Goal: Information Seeking & Learning: Learn about a topic

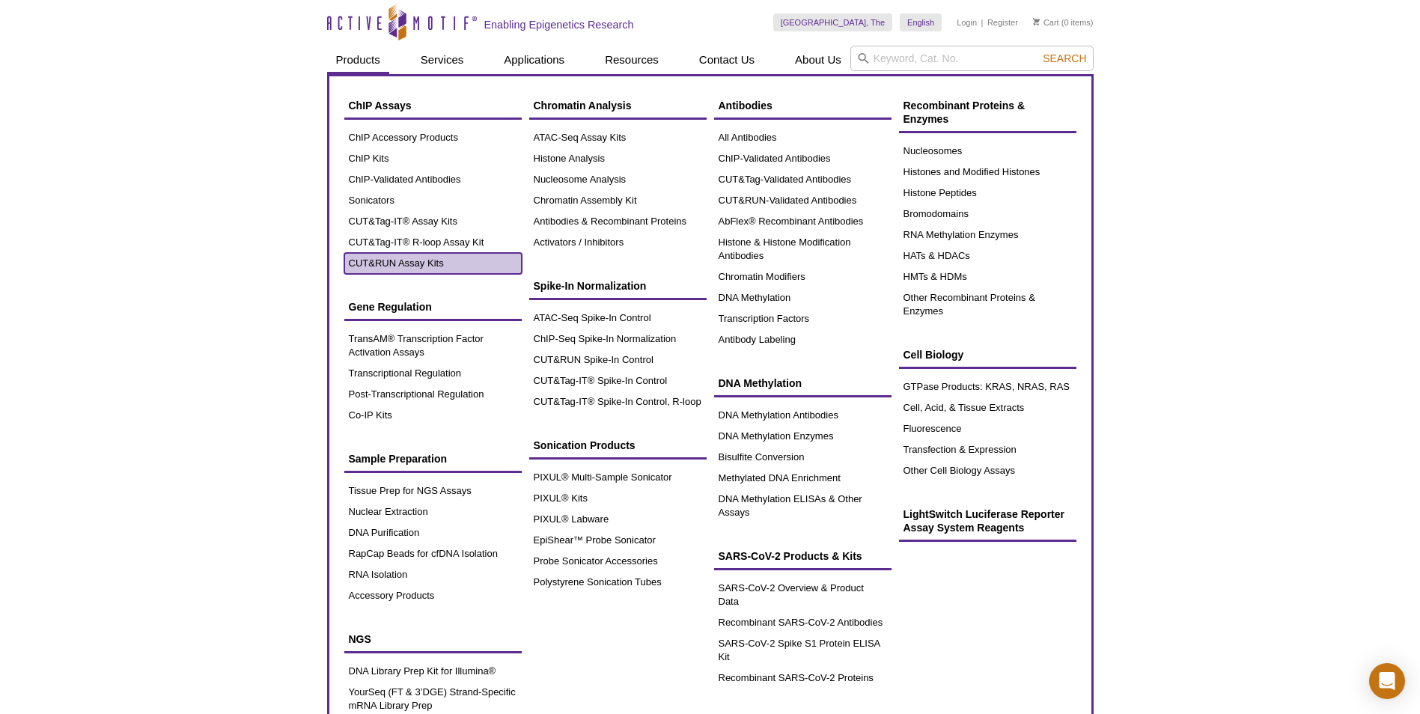
click at [427, 269] on link "CUT&RUN Assay Kits" at bounding box center [432, 263] width 177 height 21
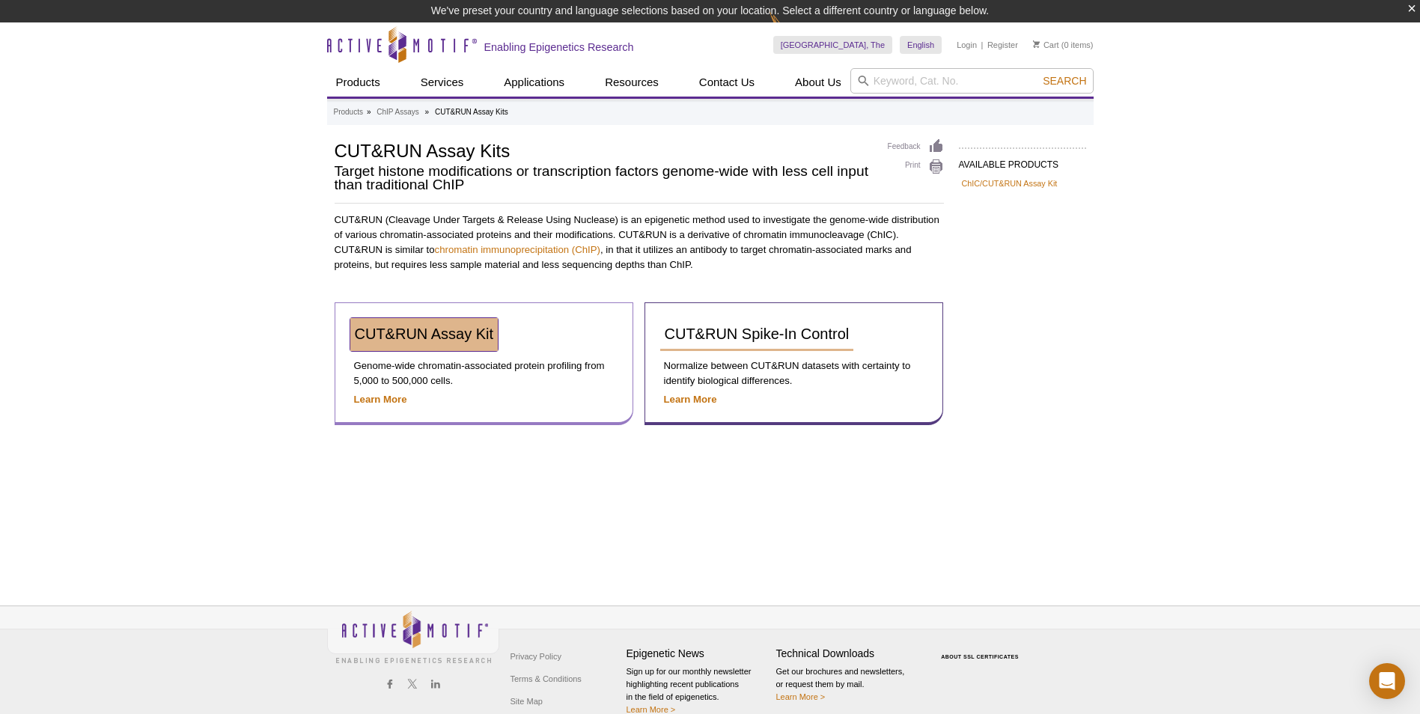
click at [447, 337] on span "CUT&RUN Assay Kit" at bounding box center [424, 334] width 139 height 16
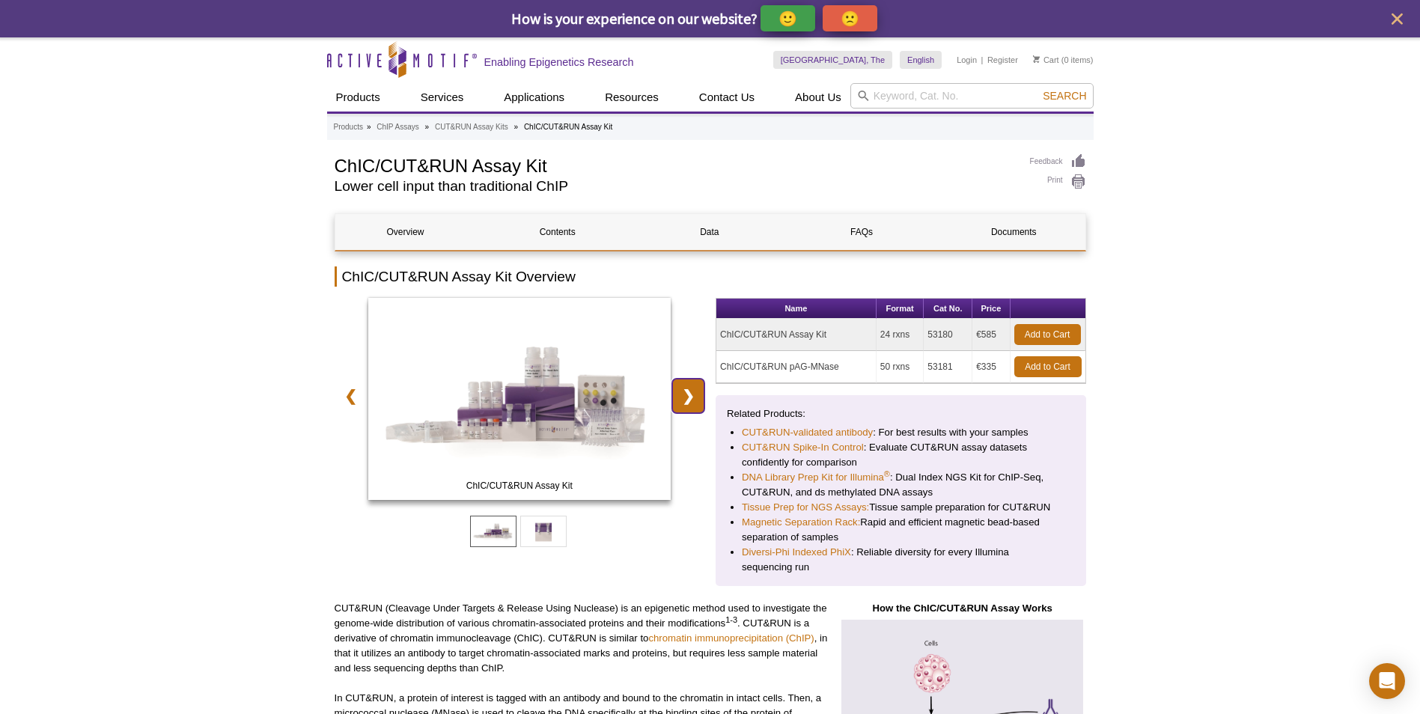
click at [689, 398] on link "❯" at bounding box center [688, 396] width 32 height 34
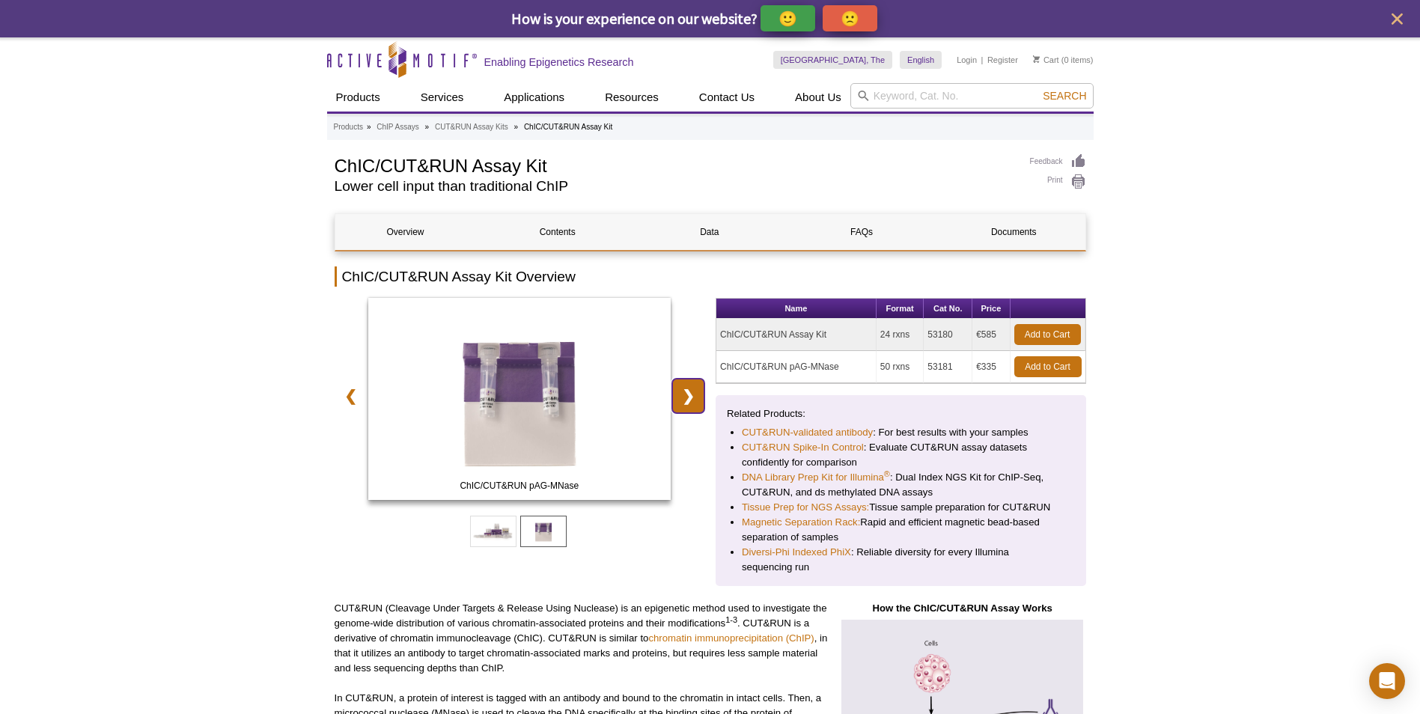
click at [689, 398] on link "❯" at bounding box center [688, 396] width 32 height 34
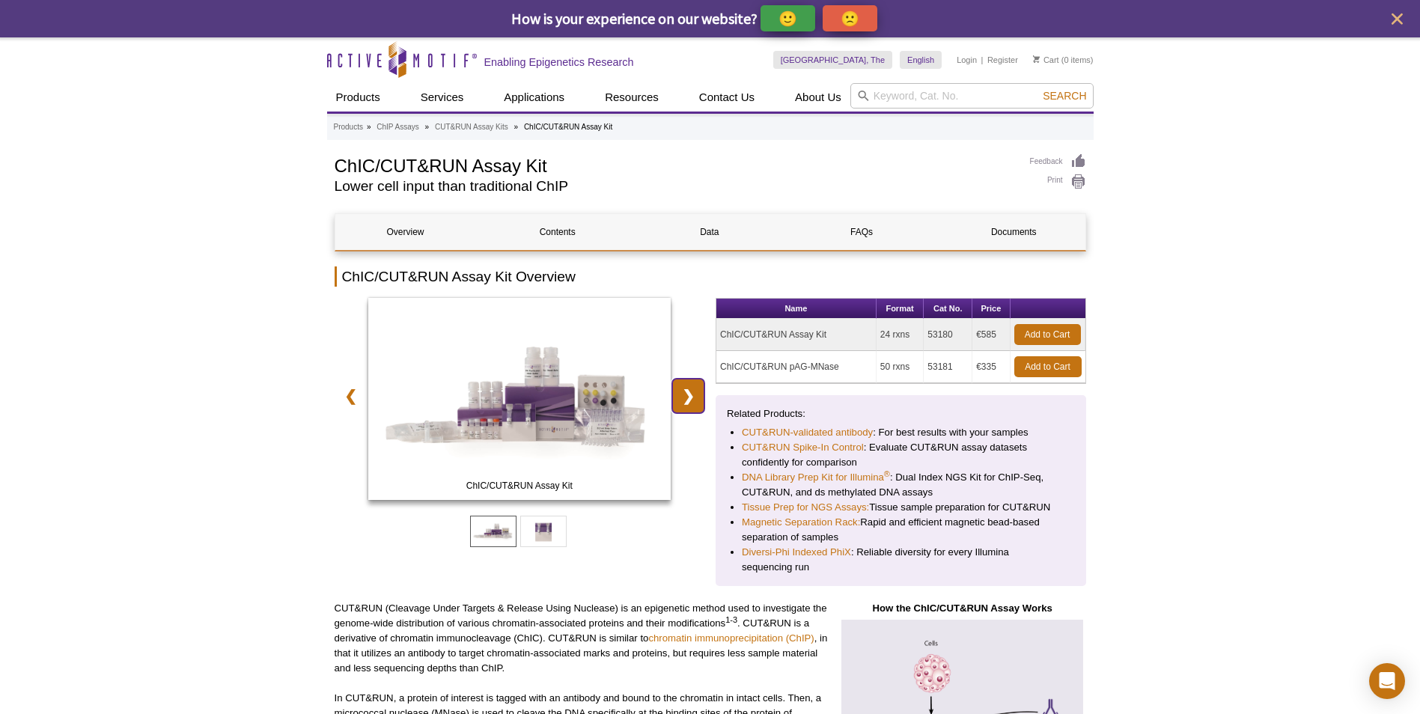
click at [689, 398] on link "❯" at bounding box center [688, 396] width 32 height 34
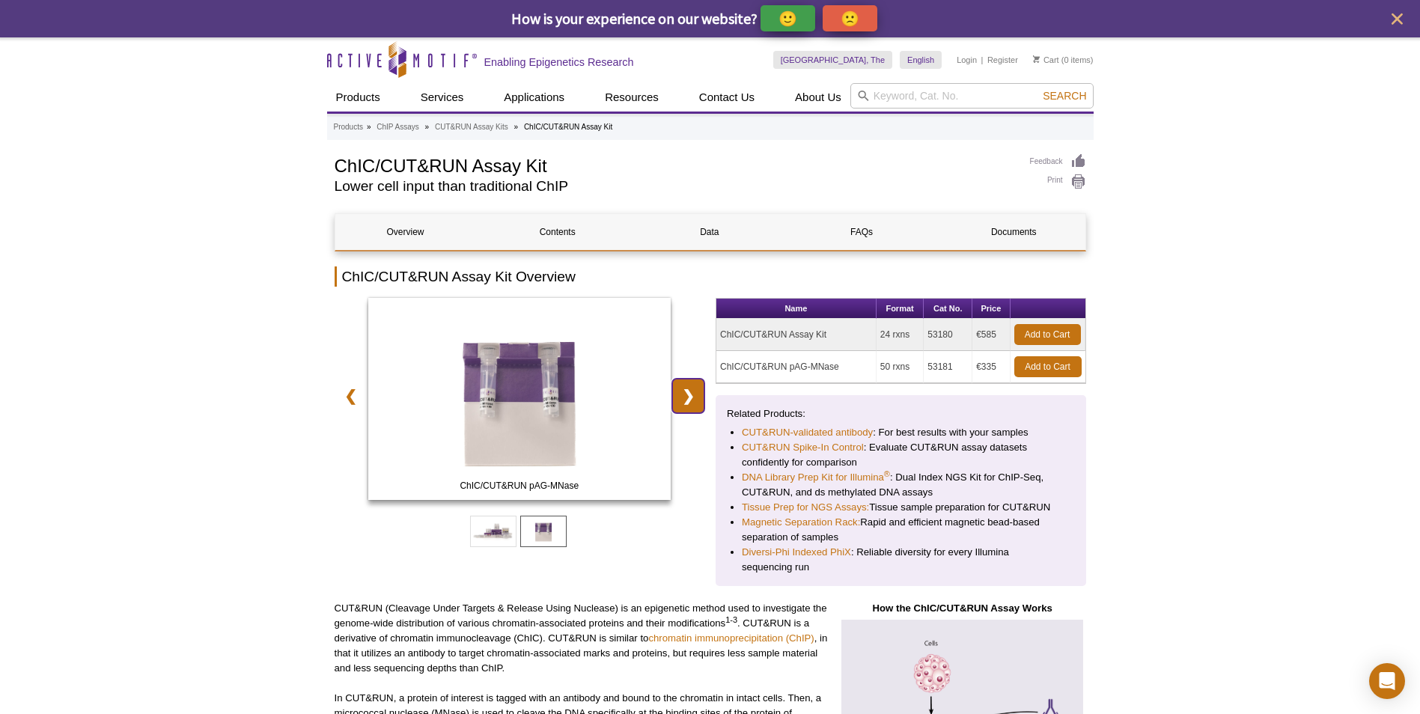
click at [689, 398] on link "❯" at bounding box center [688, 396] width 32 height 34
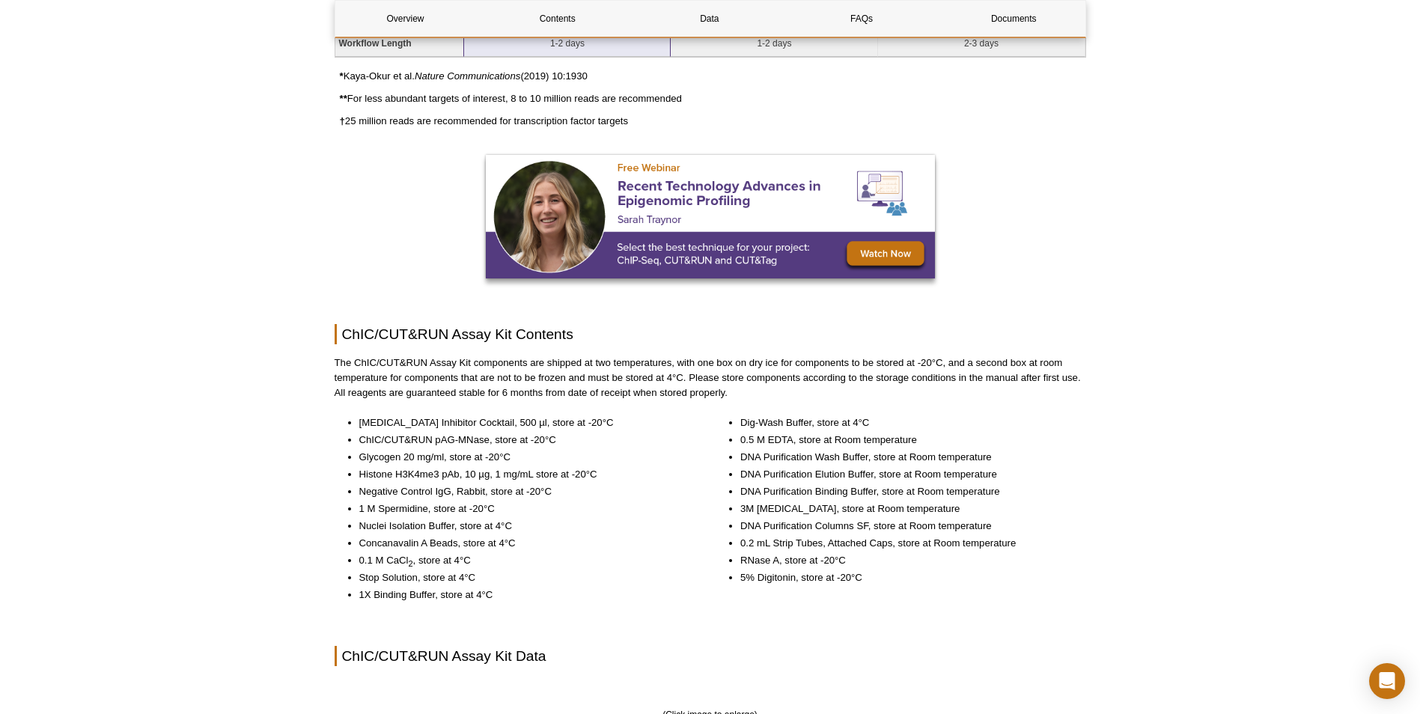
scroll to position [1572, 0]
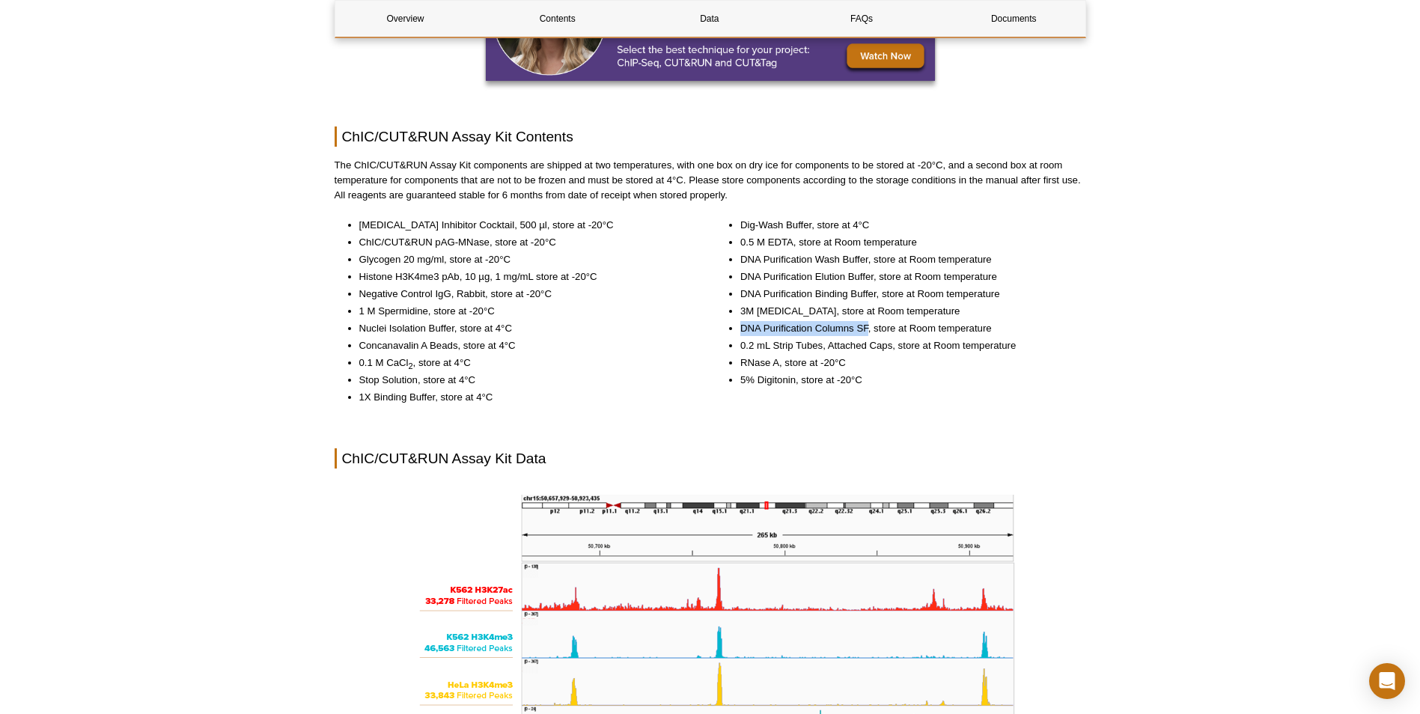
drag, startPoint x: 742, startPoint y: 326, endPoint x: 868, endPoint y: 330, distance: 125.9
click at [868, 330] on li "DNA Purification Columns SF, store at Room temperature" at bounding box center [905, 328] width 331 height 15
copy li "DNA Purification Columns SF"
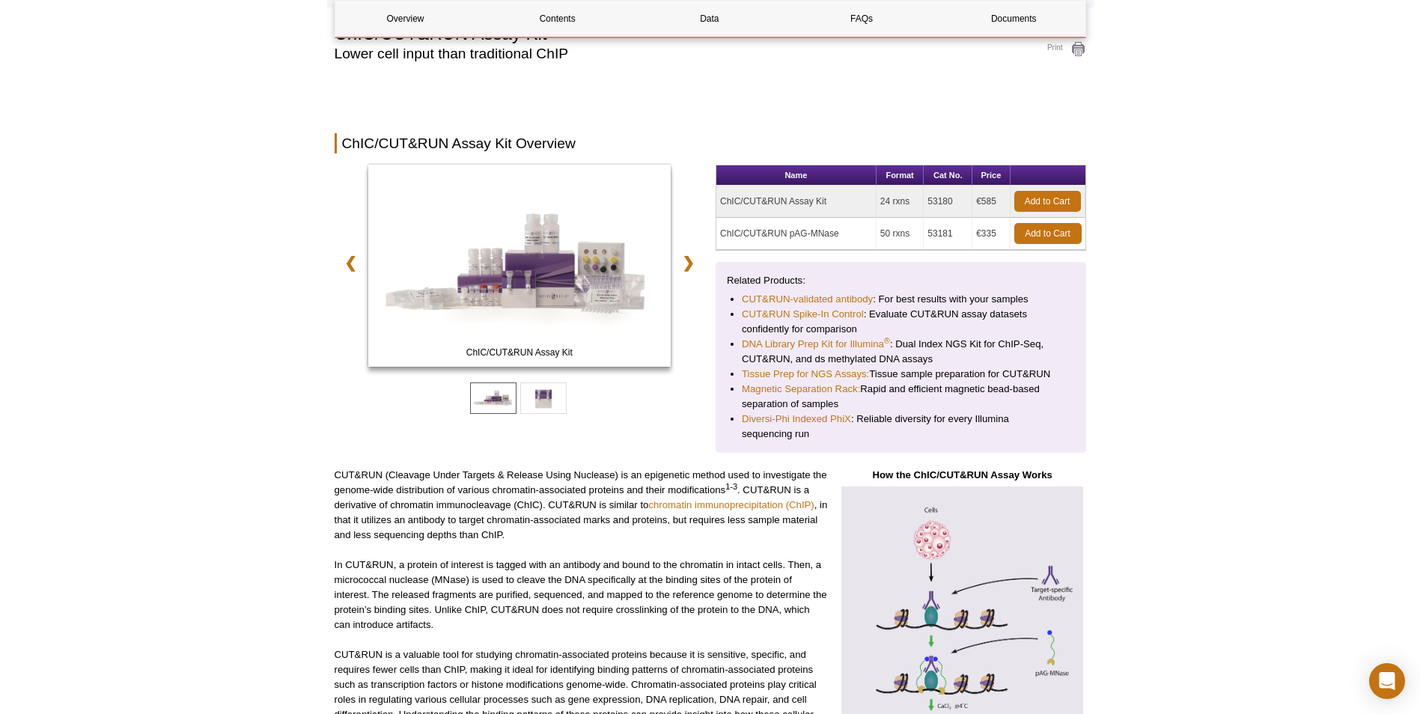
scroll to position [0, 0]
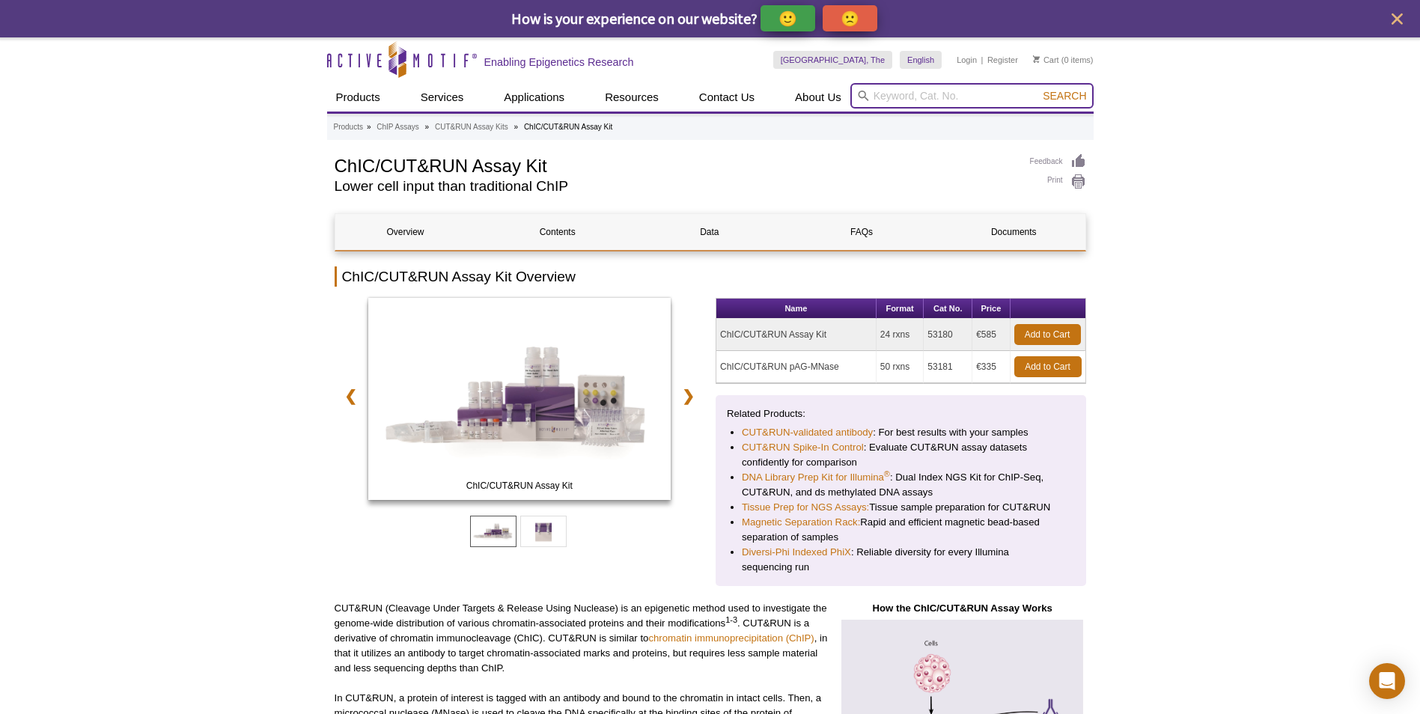
click at [935, 93] on input "search" at bounding box center [971, 95] width 243 height 25
paste input "DNA Purification Columns SF"
type input "DNA Purification Columns SF"
click at [1038, 89] on button "Search" at bounding box center [1064, 95] width 52 height 13
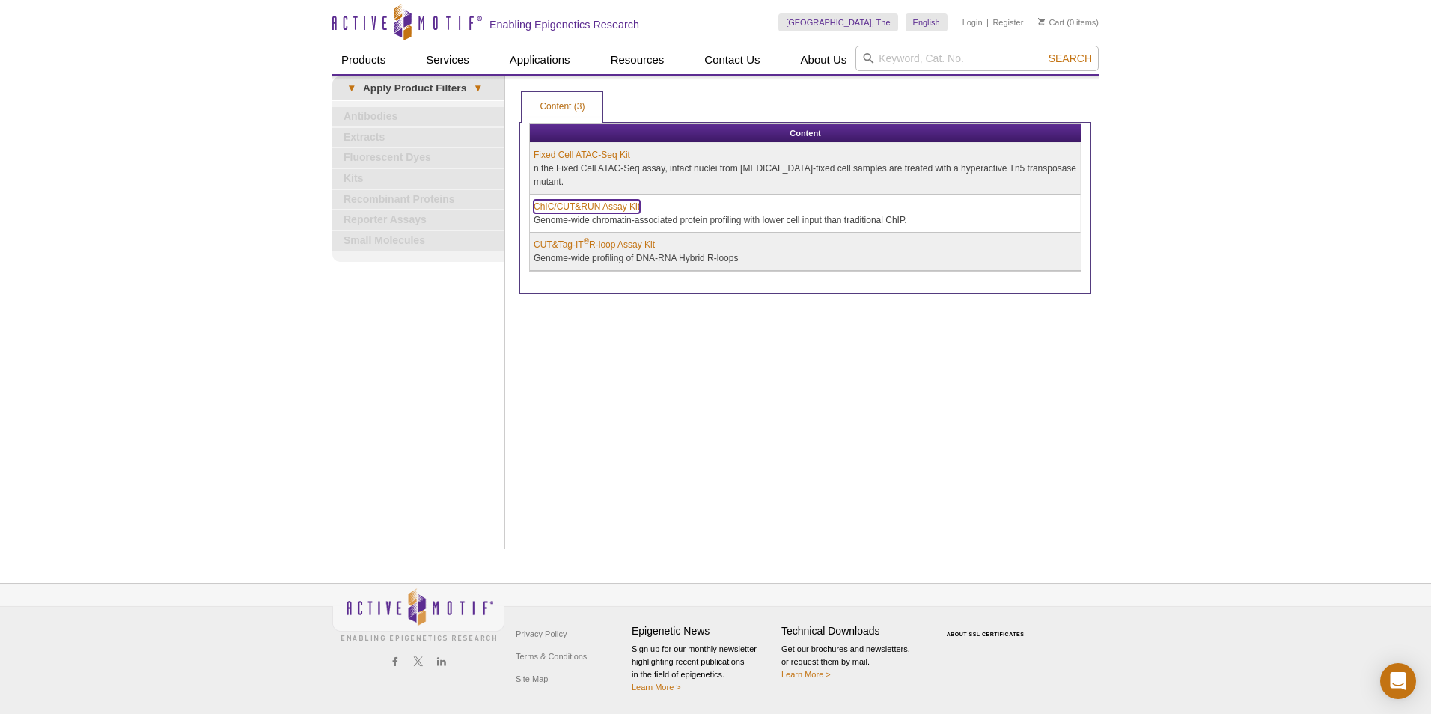
click at [564, 212] on link "ChIC/CUT&RUN Assay Kit" at bounding box center [587, 206] width 106 height 13
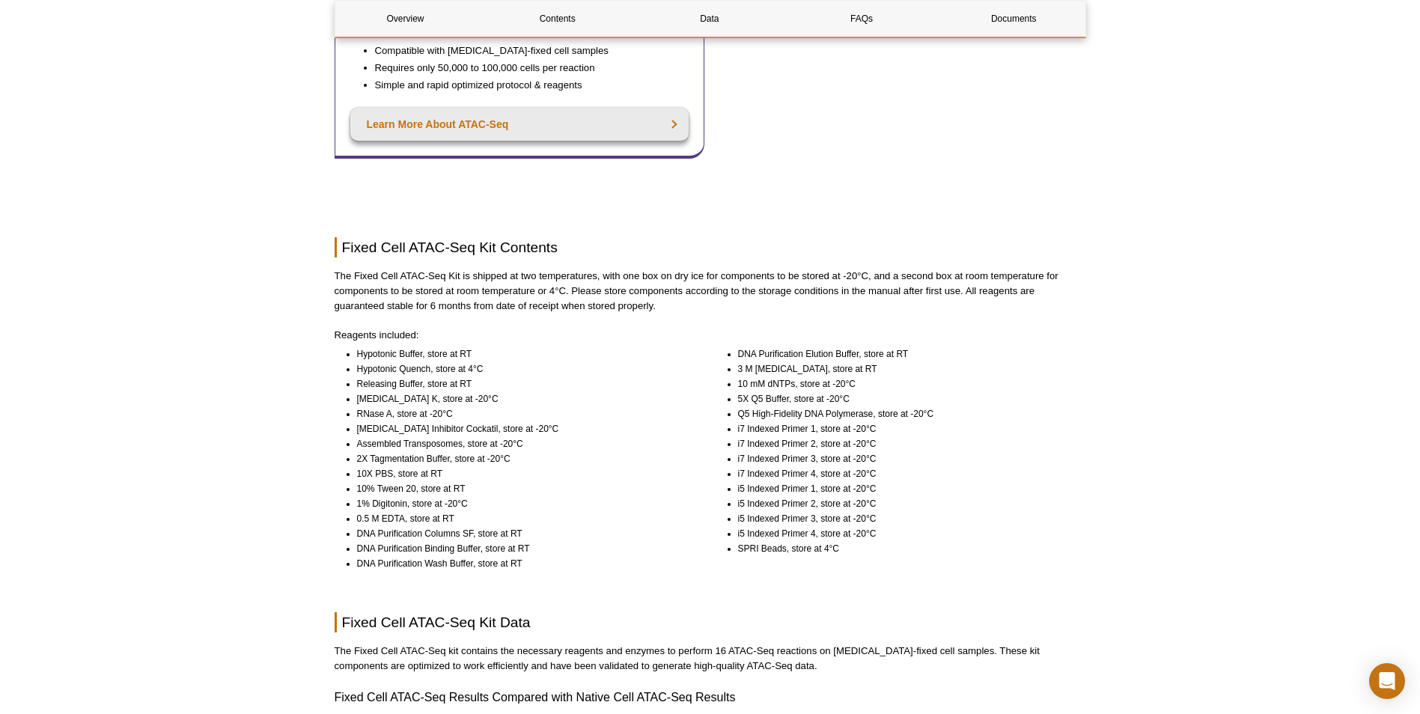
scroll to position [749, 0]
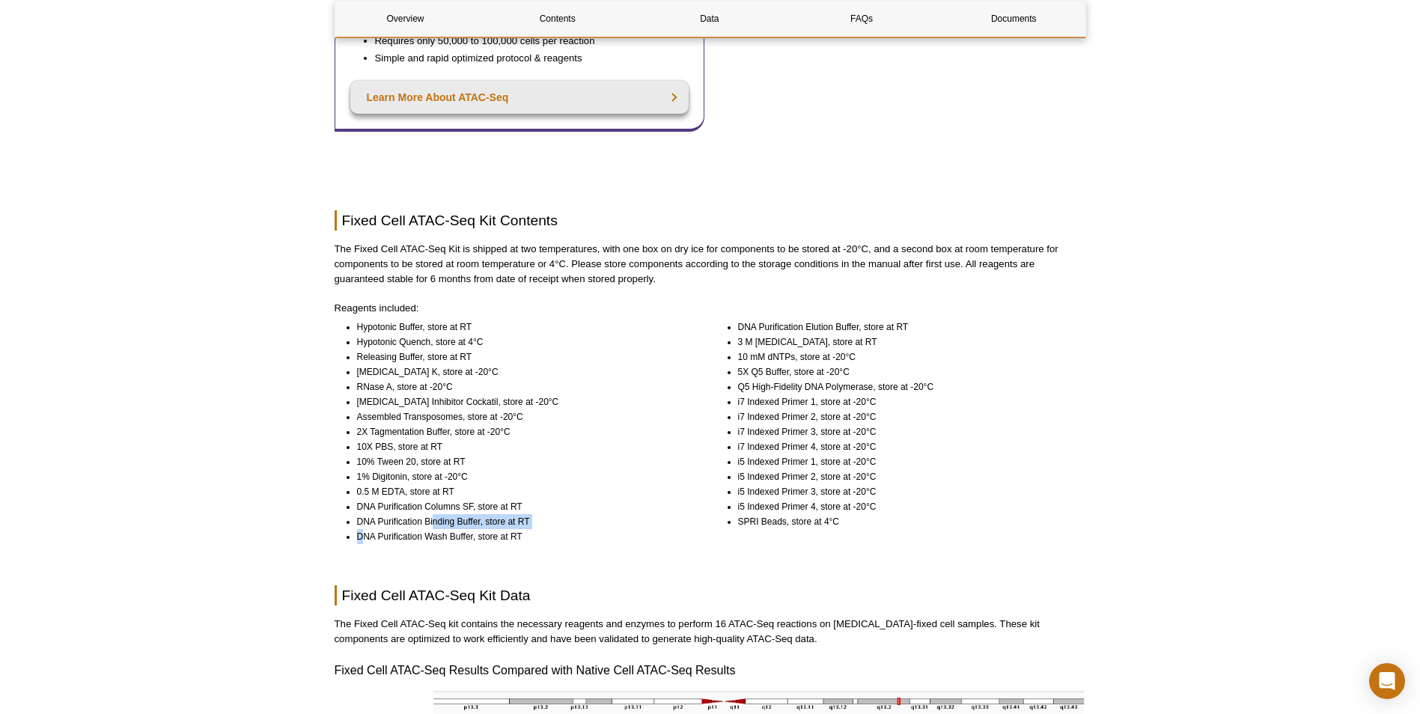
drag, startPoint x: 365, startPoint y: 532, endPoint x: 433, endPoint y: 527, distance: 69.0
click at [433, 527] on ul "Hypotonic Buffer, store at RT Hypotonic Quench, store at 4°C Releasing Buffer, …" at bounding box center [513, 432] width 356 height 225
drag, startPoint x: 433, startPoint y: 527, endPoint x: 368, endPoint y: 520, distance: 65.5
click at [368, 520] on li "DNA Purification Binding Buffer, store at RT" at bounding box center [524, 521] width 334 height 15
drag, startPoint x: 353, startPoint y: 503, endPoint x: 538, endPoint y: 508, distance: 185.0
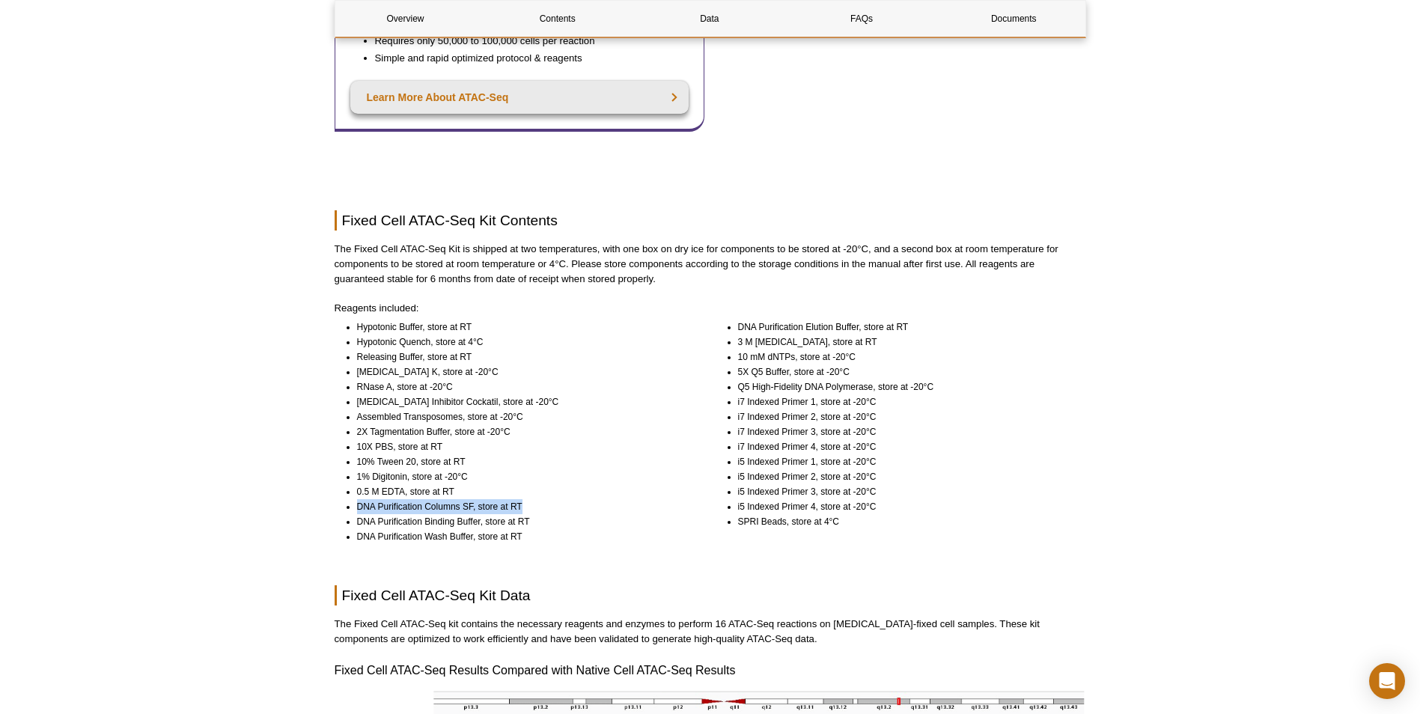
click at [538, 508] on ul "Hypotonic Buffer, store at RT Hypotonic Quench, store at 4°C Releasing Buffer, …" at bounding box center [513, 432] width 356 height 225
drag, startPoint x: 538, startPoint y: 508, endPoint x: 546, endPoint y: 532, distance: 24.6
click at [546, 532] on li "DNA Purification Wash Buffer, store at RT" at bounding box center [524, 536] width 334 height 15
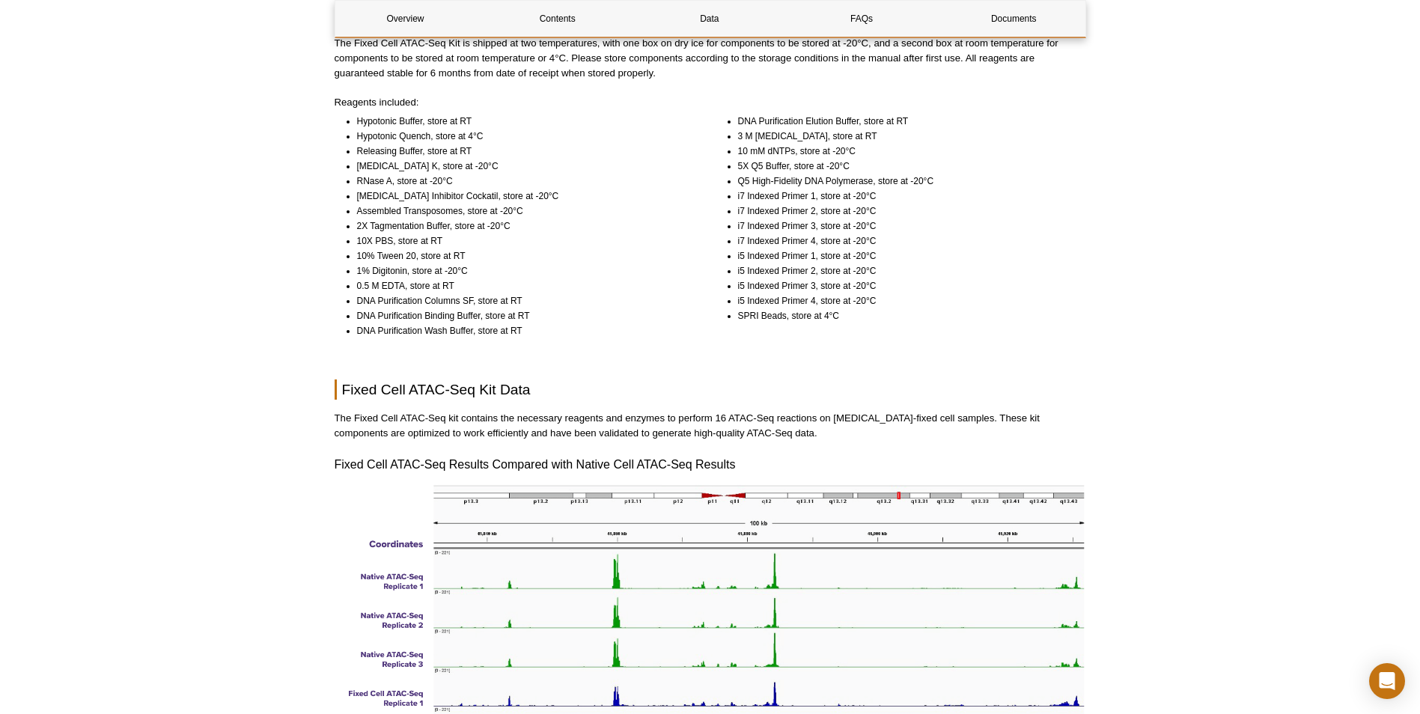
scroll to position [1048, 0]
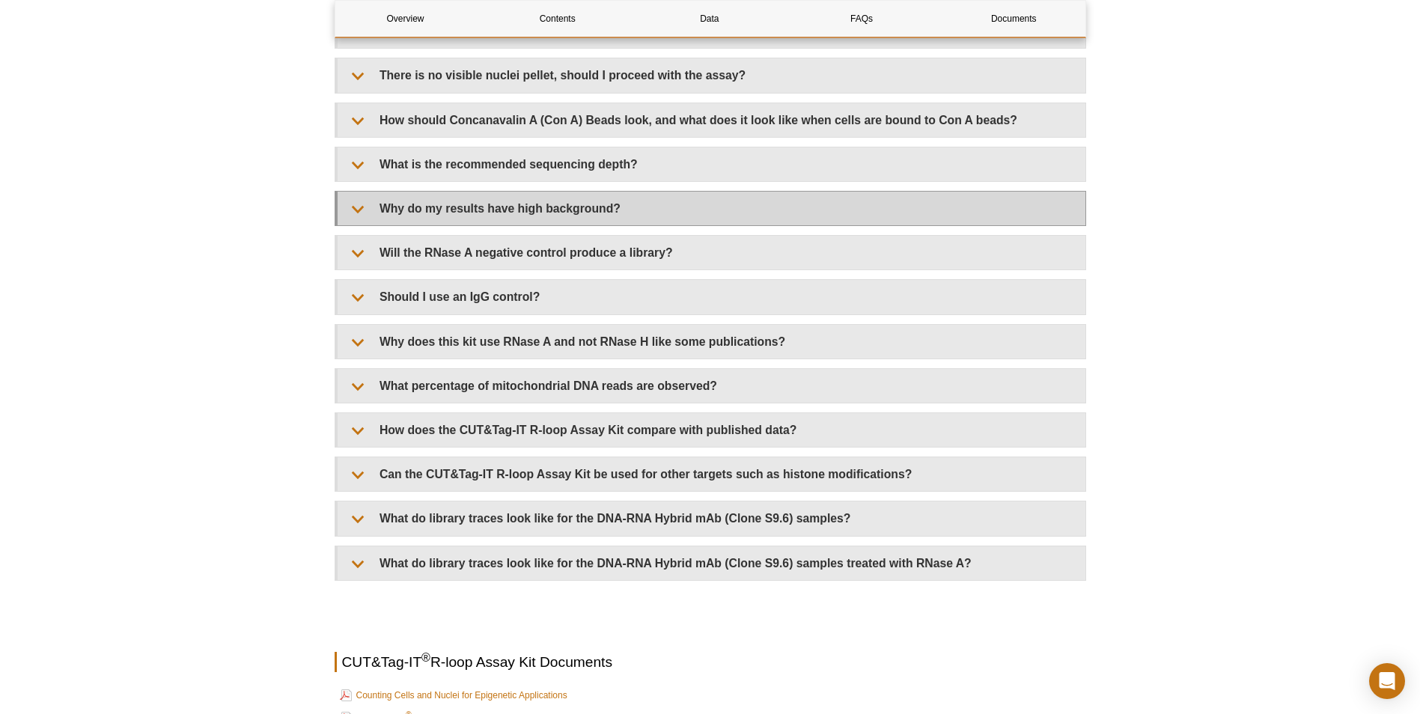
scroll to position [3069, 0]
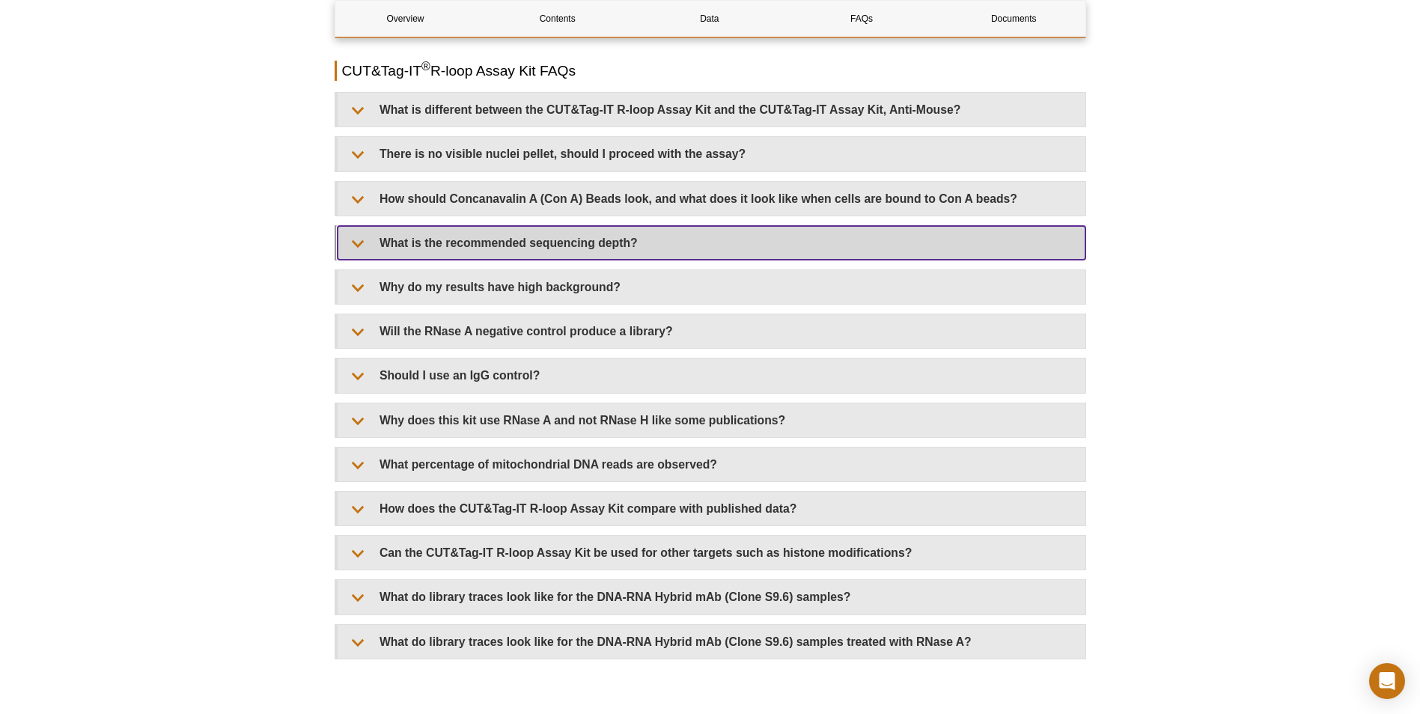
click at [628, 227] on summary "What is the recommended sequencing depth?" at bounding box center [712, 243] width 748 height 34
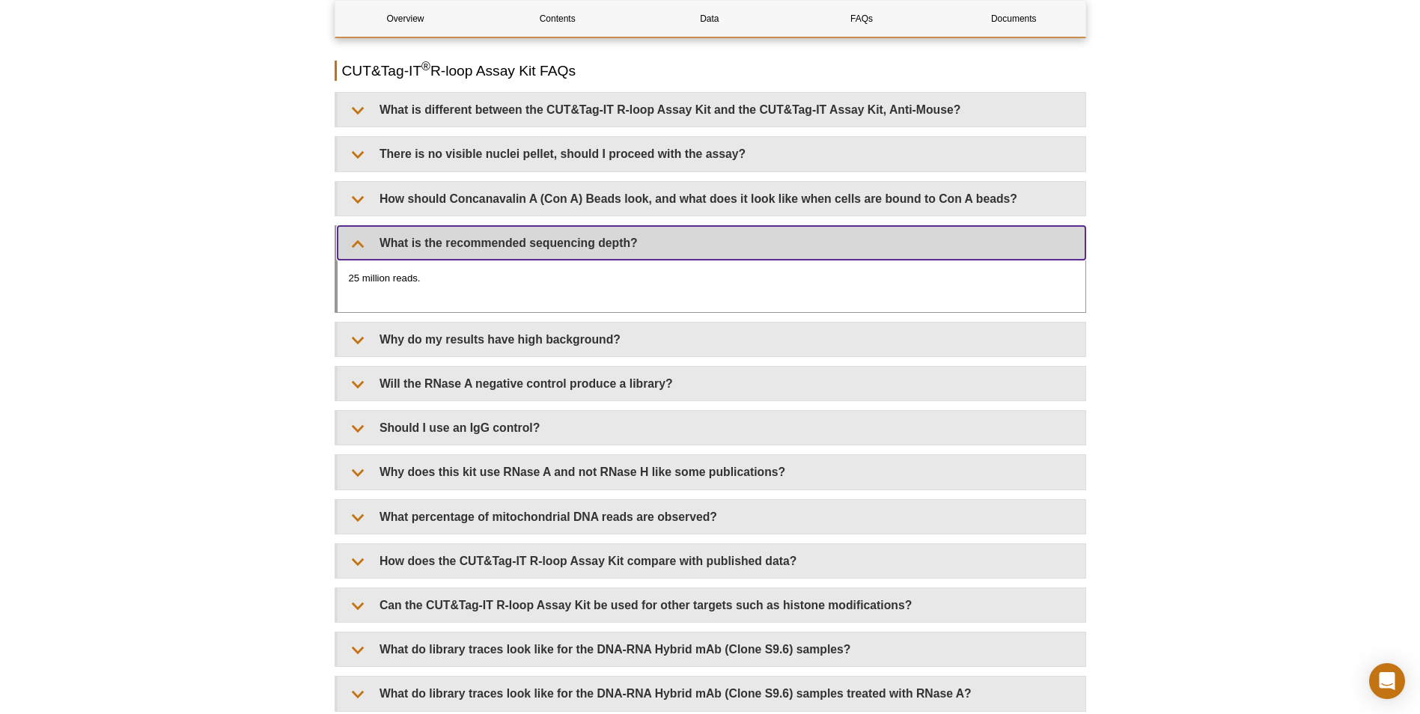
click at [557, 231] on summary "What is the recommended sequencing depth?" at bounding box center [712, 243] width 748 height 34
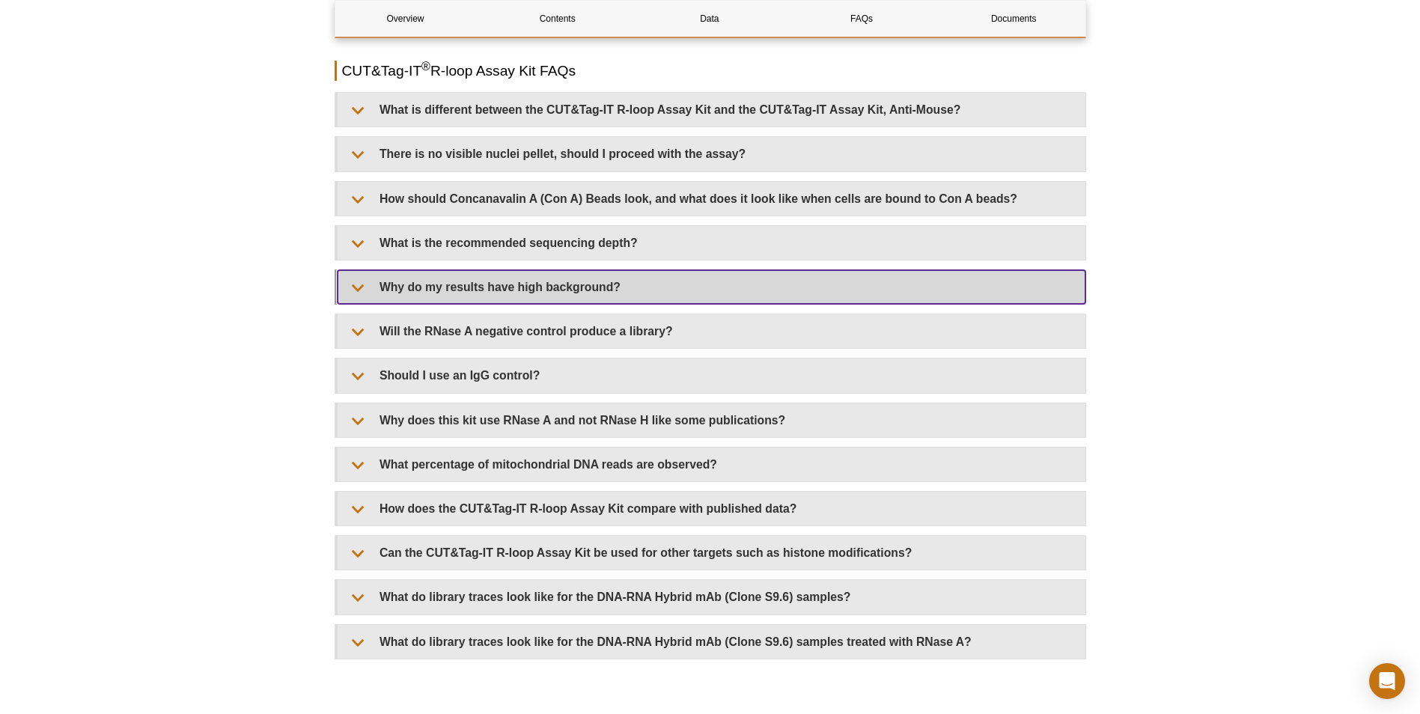
click at [521, 270] on summary "Why do my results have high background?" at bounding box center [712, 287] width 748 height 34
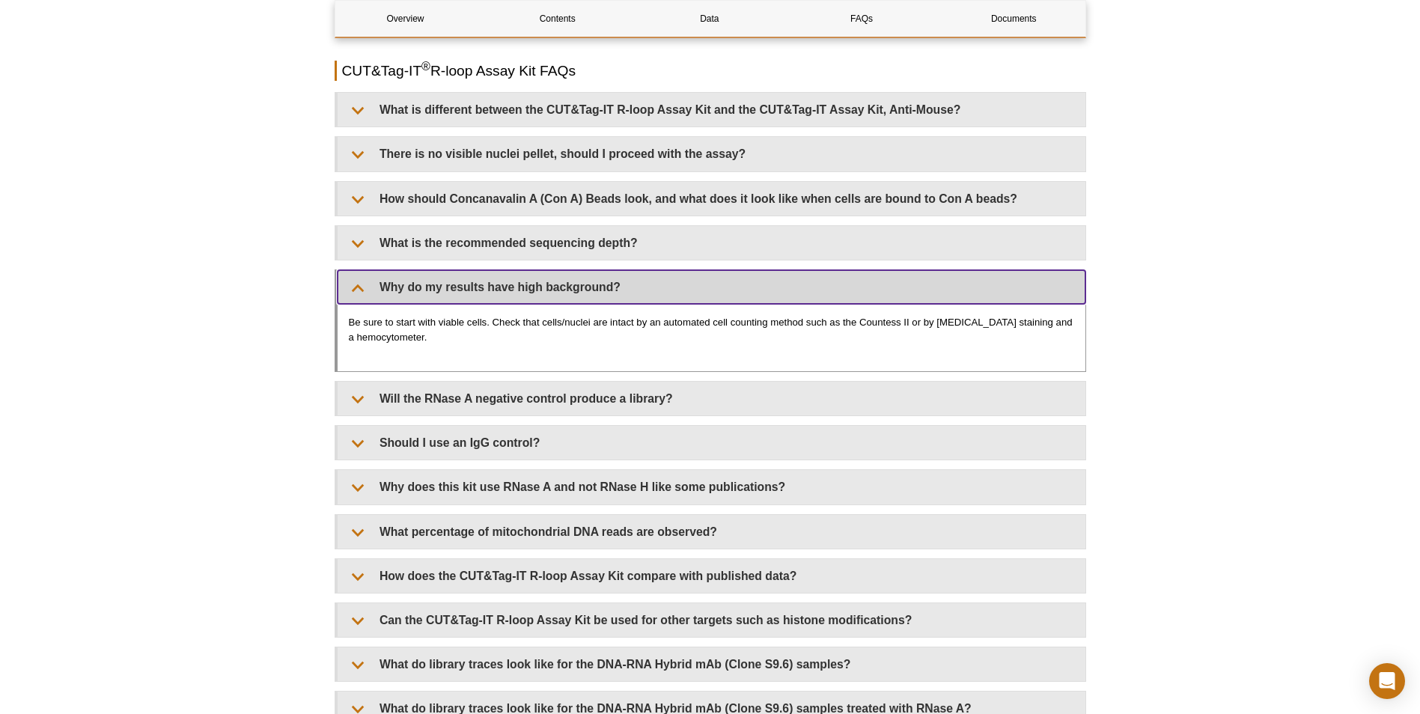
click at [518, 274] on summary "Why do my results have high background?" at bounding box center [712, 287] width 748 height 34
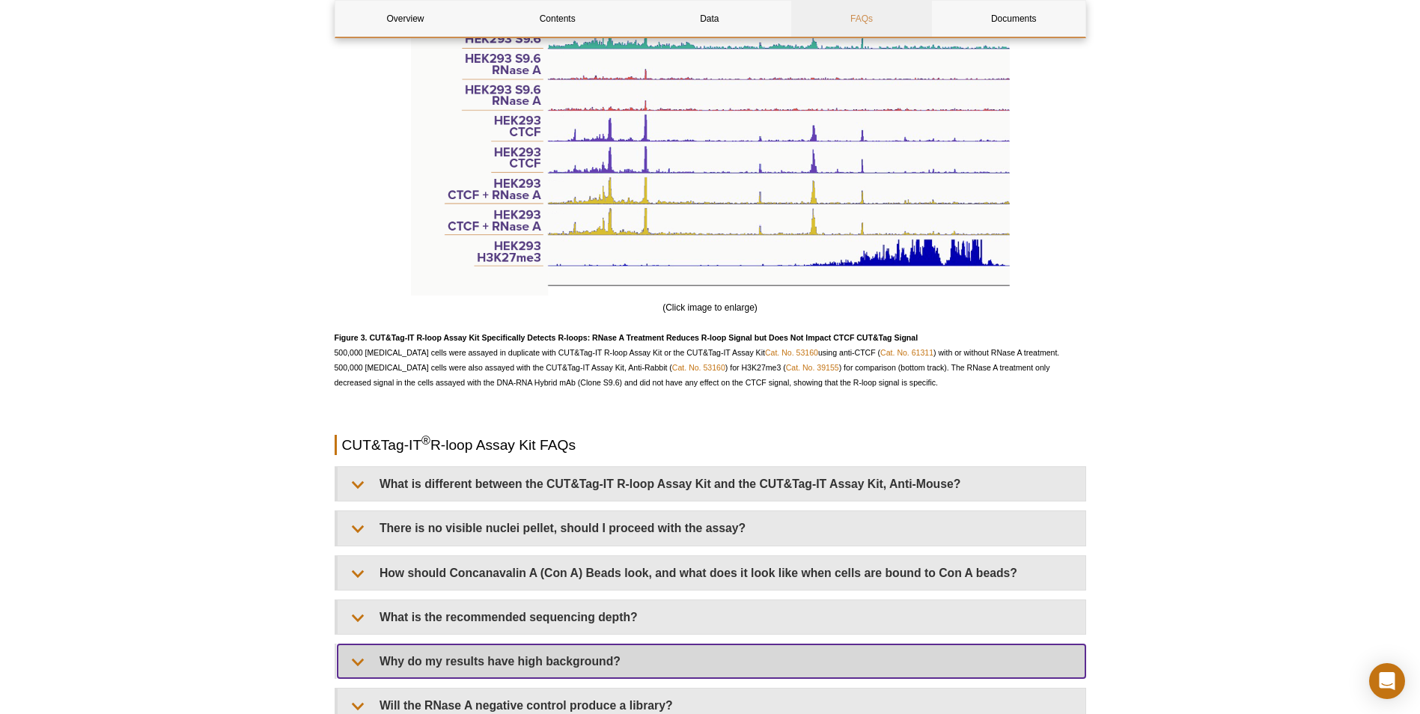
scroll to position [2471, 0]
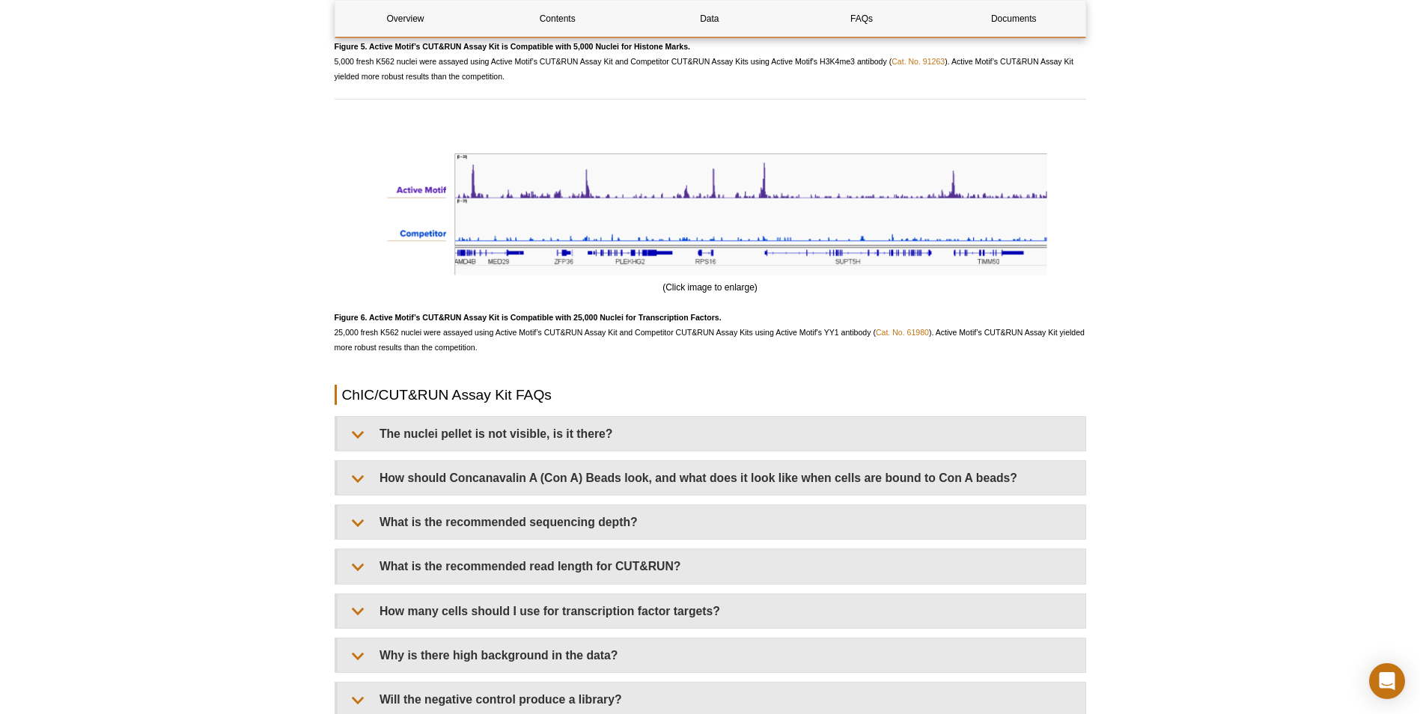
scroll to position [4267, 0]
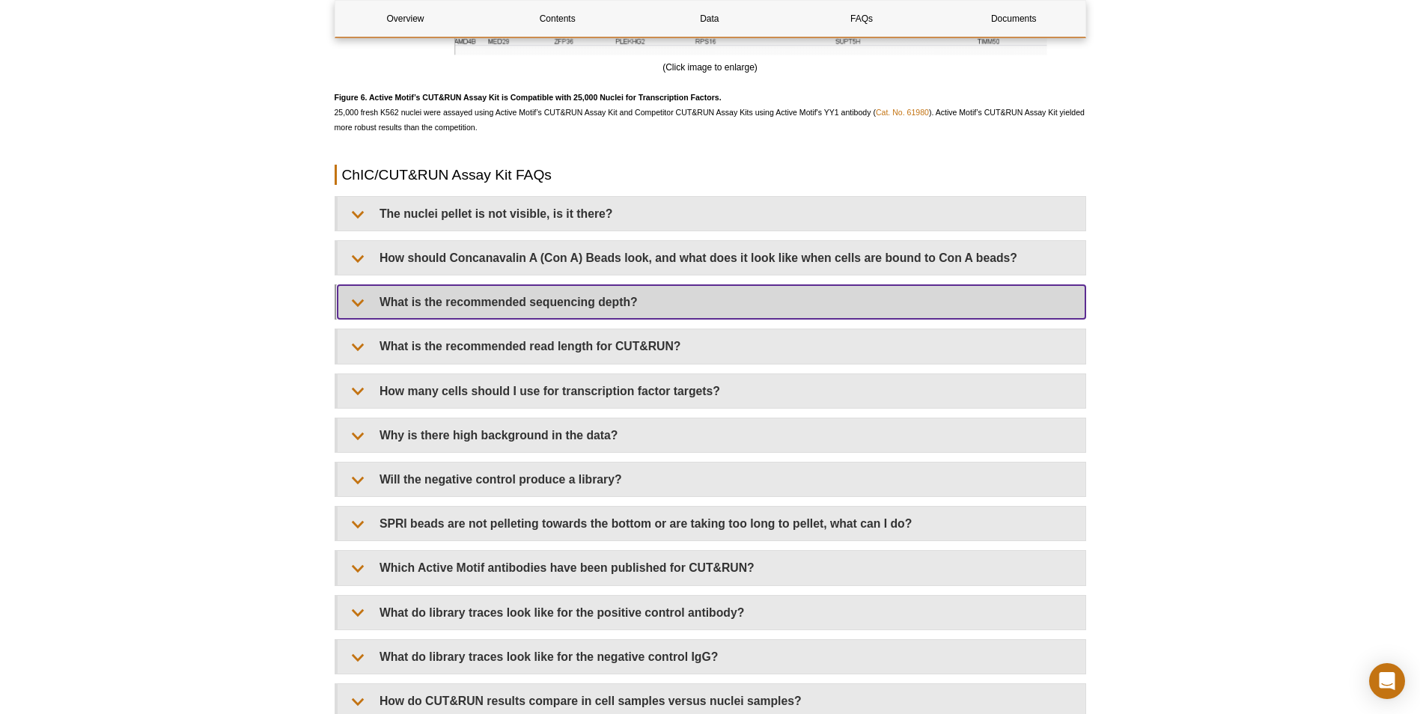
click at [666, 305] on summary "What is the recommended sequencing depth?" at bounding box center [712, 302] width 748 height 34
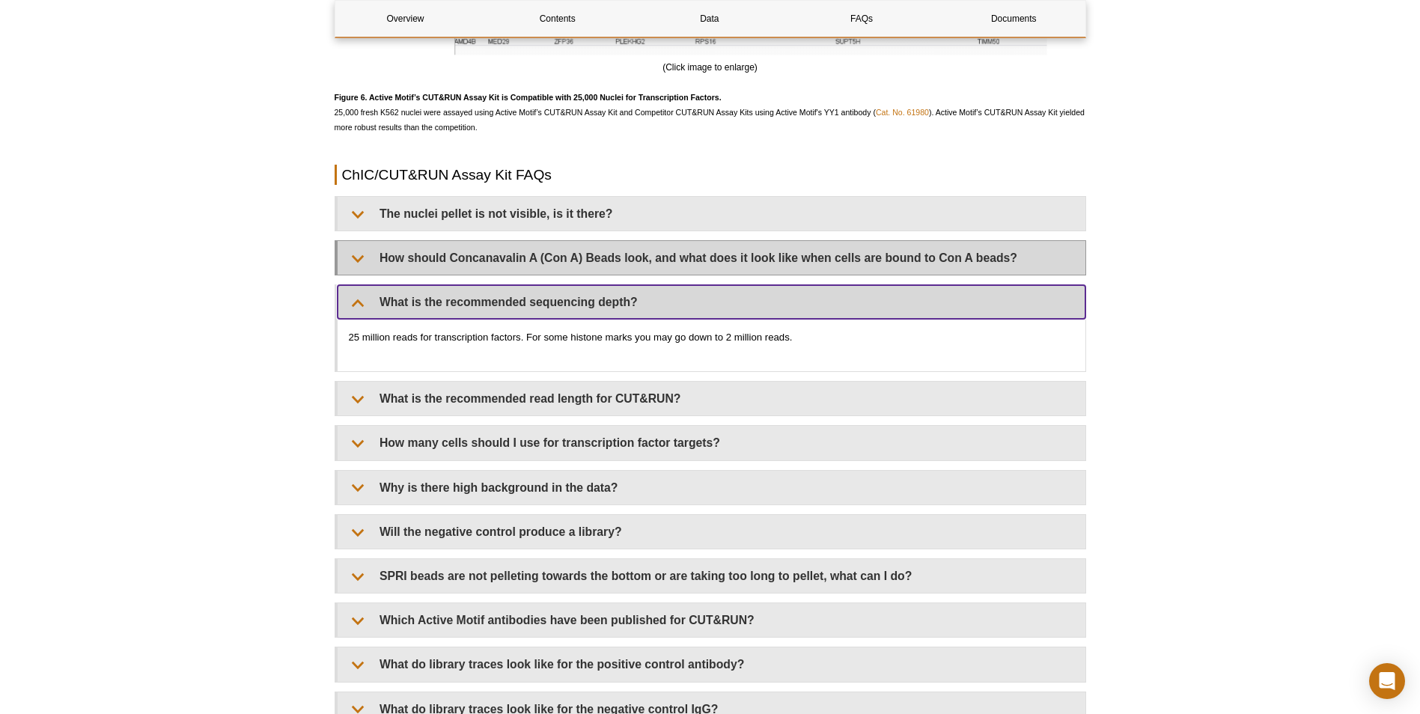
drag, startPoint x: 520, startPoint y: 304, endPoint x: 541, endPoint y: 252, distance: 56.7
click at [520, 305] on summary "What is the recommended sequencing depth?" at bounding box center [712, 302] width 748 height 34
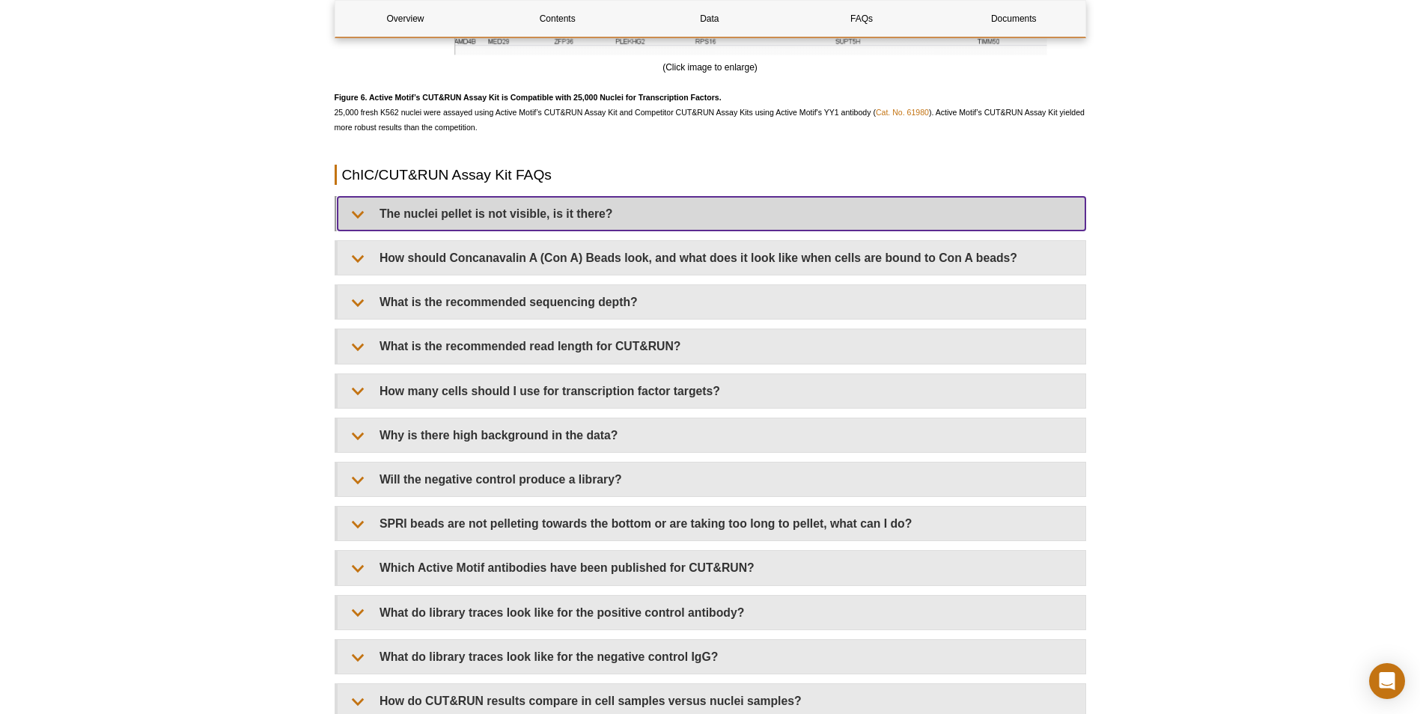
click at [555, 218] on summary "The nuclei pellet is not visible, is it there?" at bounding box center [712, 214] width 748 height 34
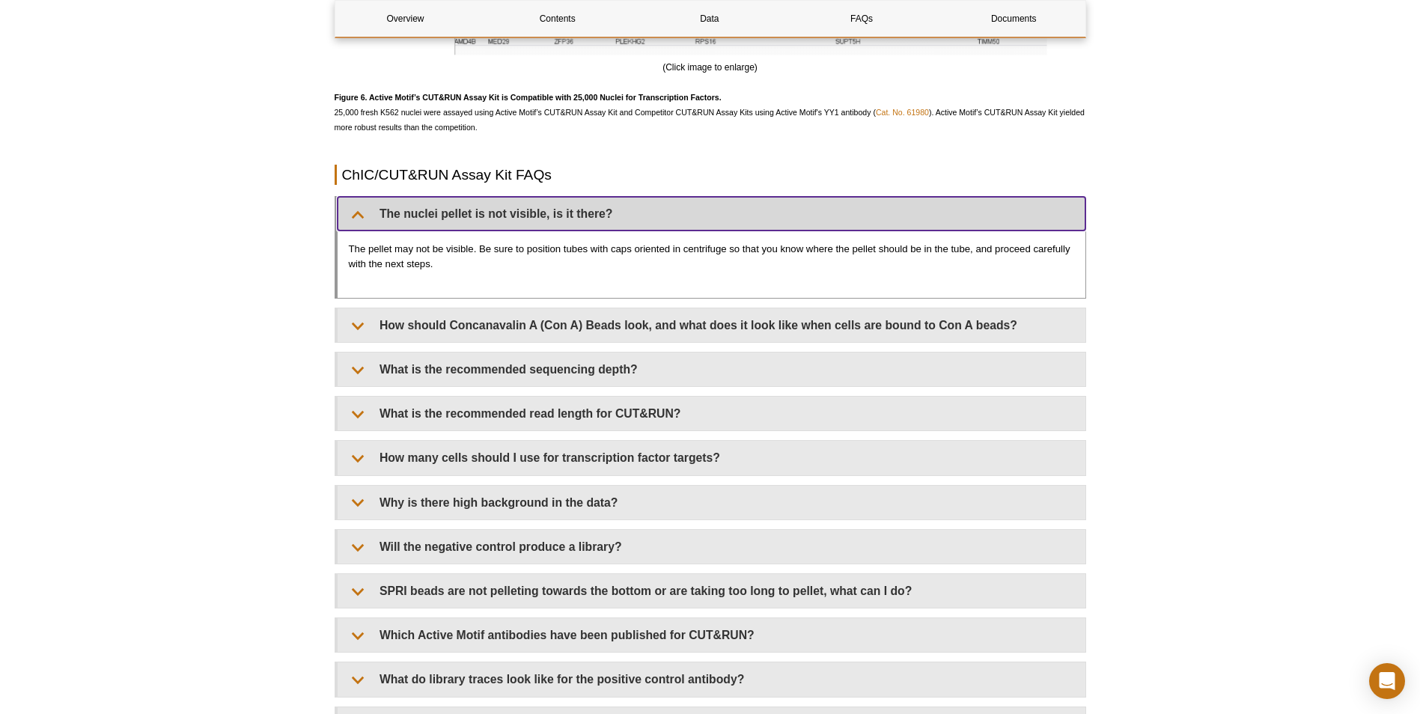
click at [573, 210] on summary "The nuclei pellet is not visible, is it there?" at bounding box center [712, 214] width 748 height 34
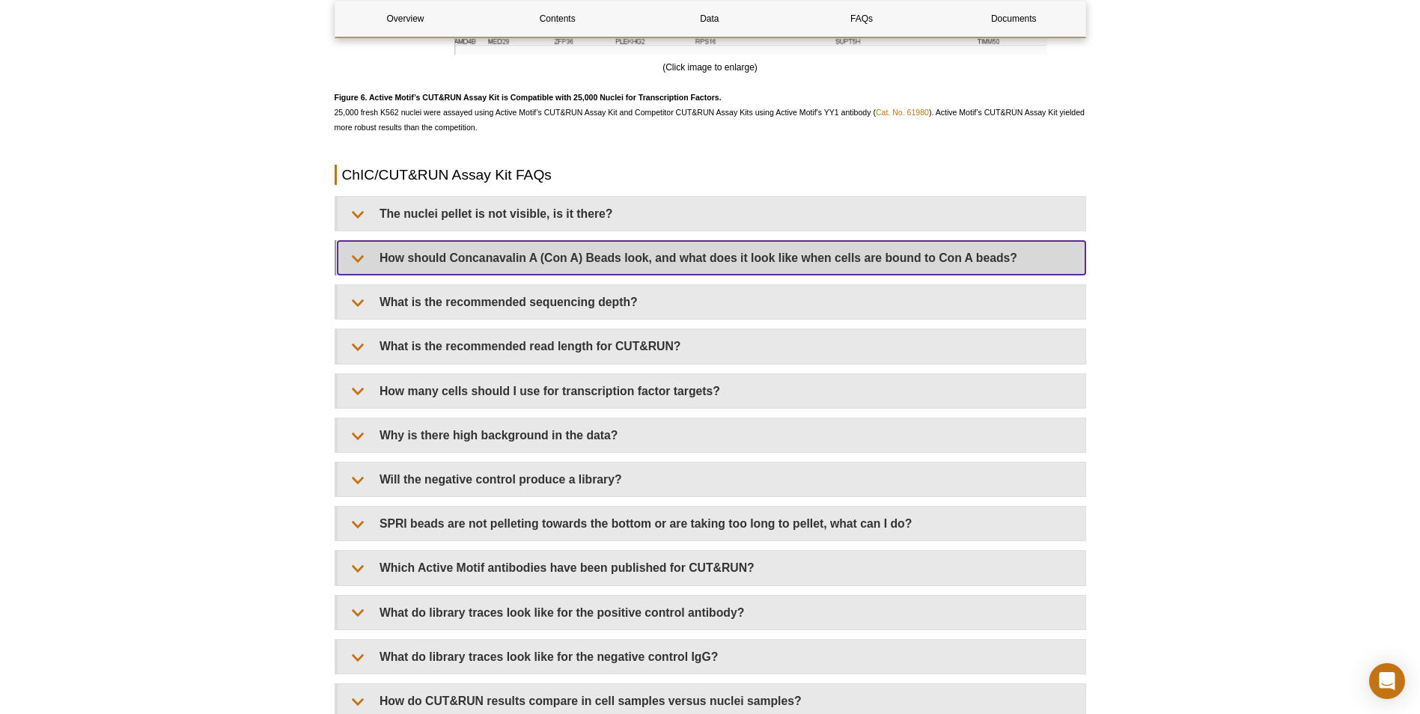
click at [544, 271] on summary "How should Concanavalin A (Con A) Beads look, and what does it look like when c…" at bounding box center [712, 258] width 748 height 34
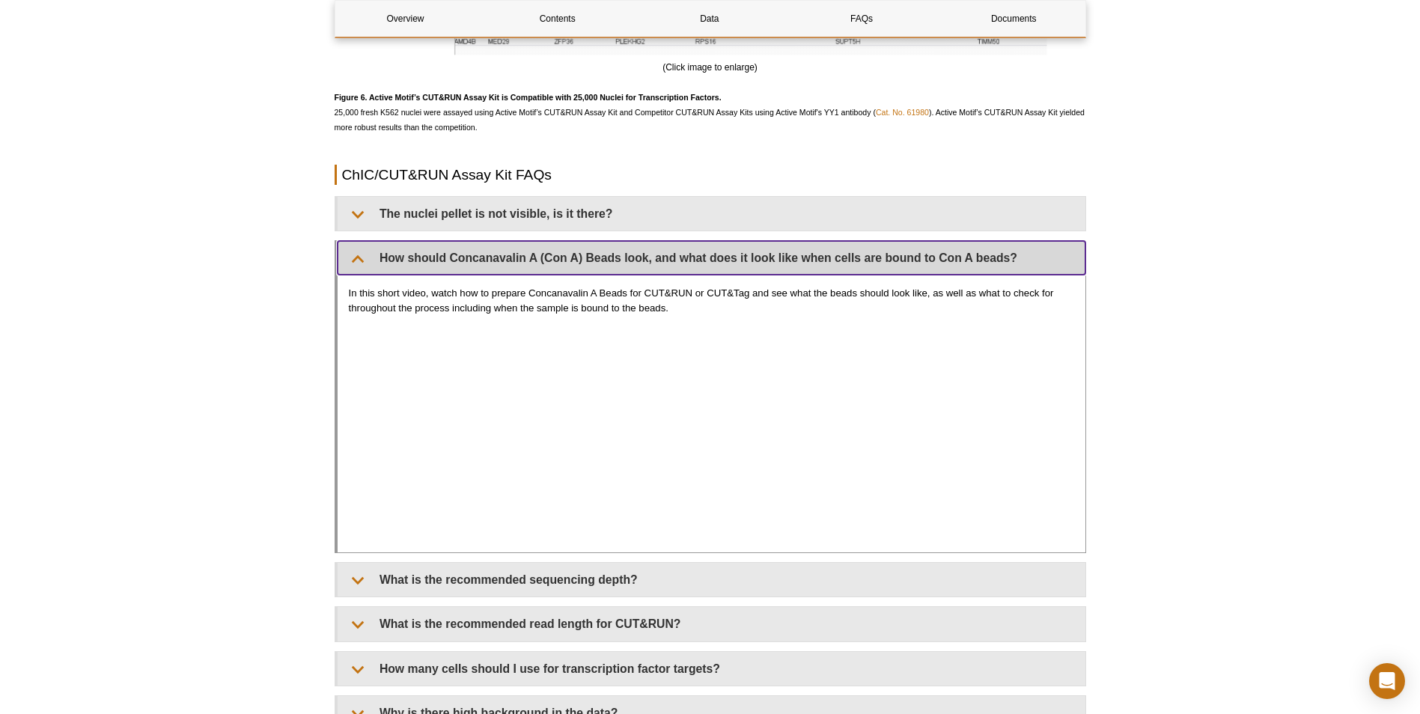
click at [544, 271] on summary "How should Concanavalin A (Con A) Beads look, and what does it look like when c…" at bounding box center [712, 258] width 748 height 34
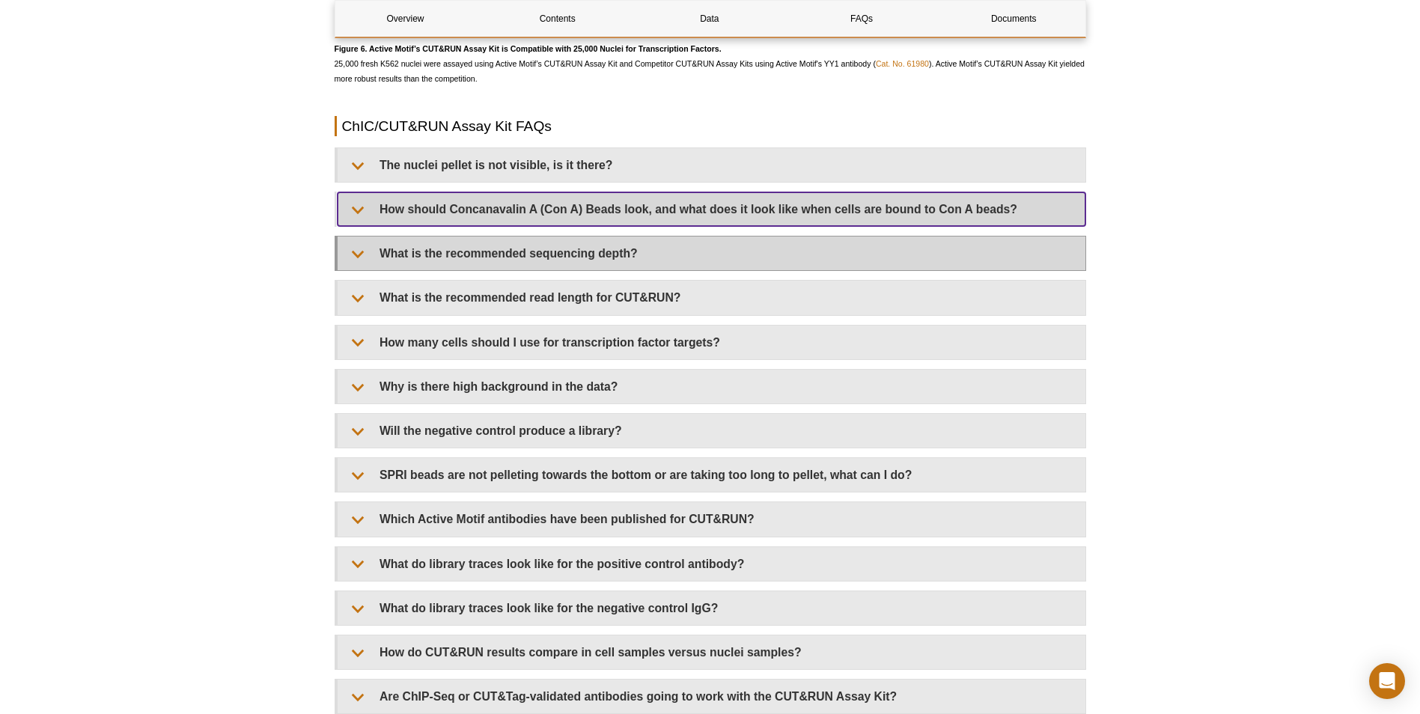
scroll to position [4342, 0]
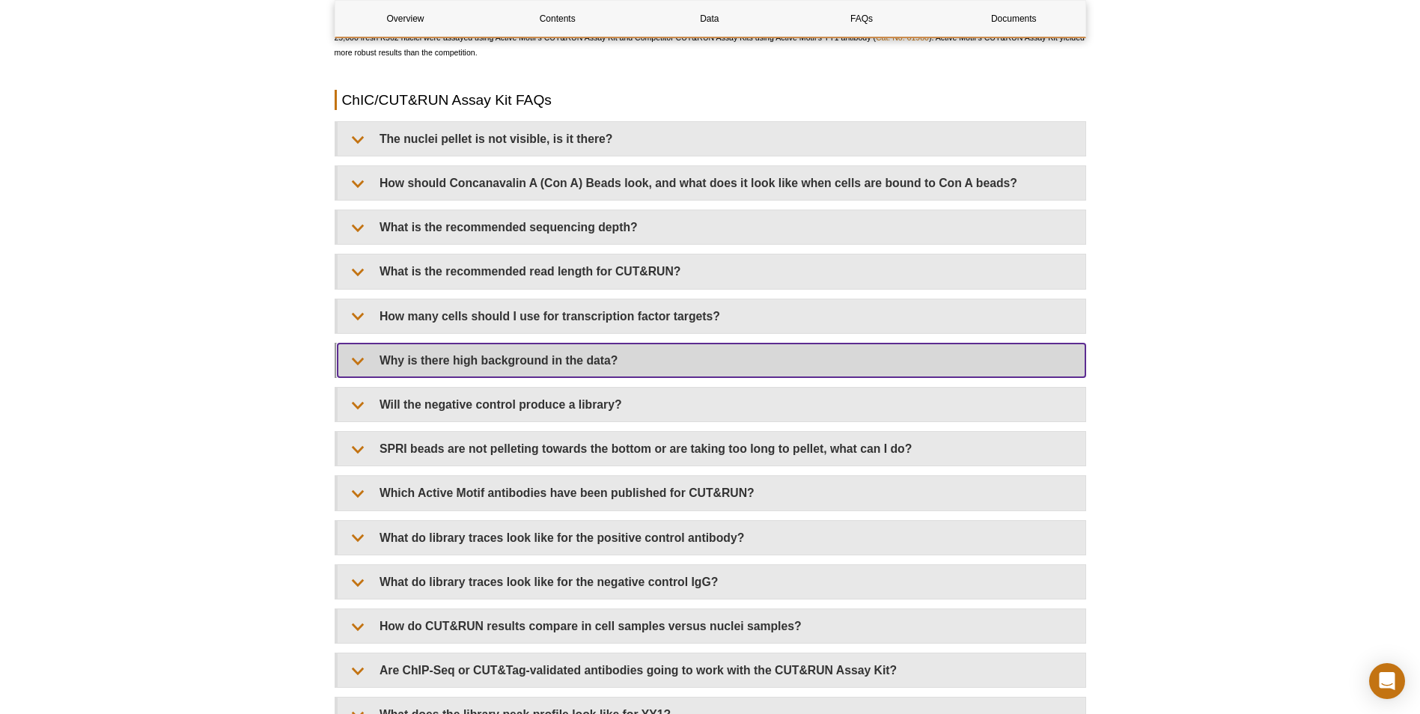
click at [635, 366] on summary "Why is there high background in the data?" at bounding box center [712, 361] width 748 height 34
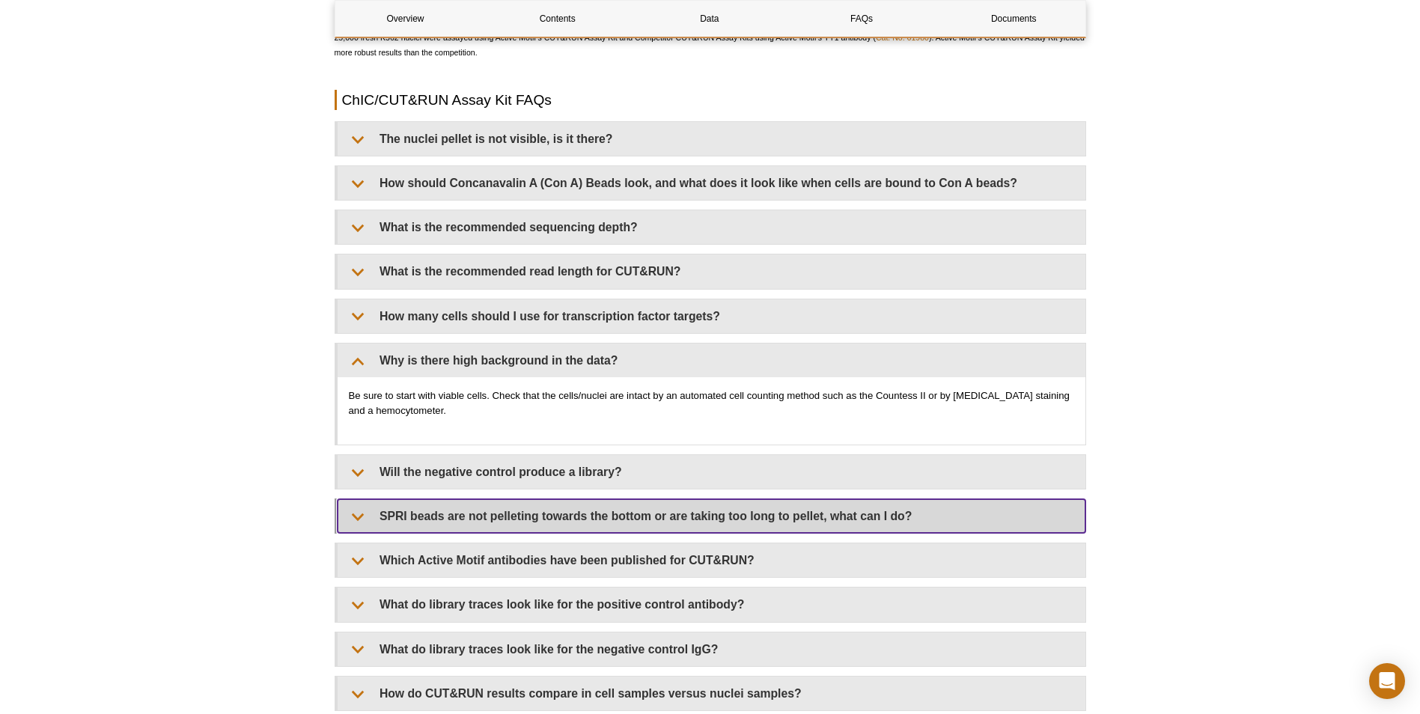
click at [713, 524] on summary "SPRI beads are not pelleting towards the bottom or are taking too long to pelle…" at bounding box center [712, 516] width 748 height 34
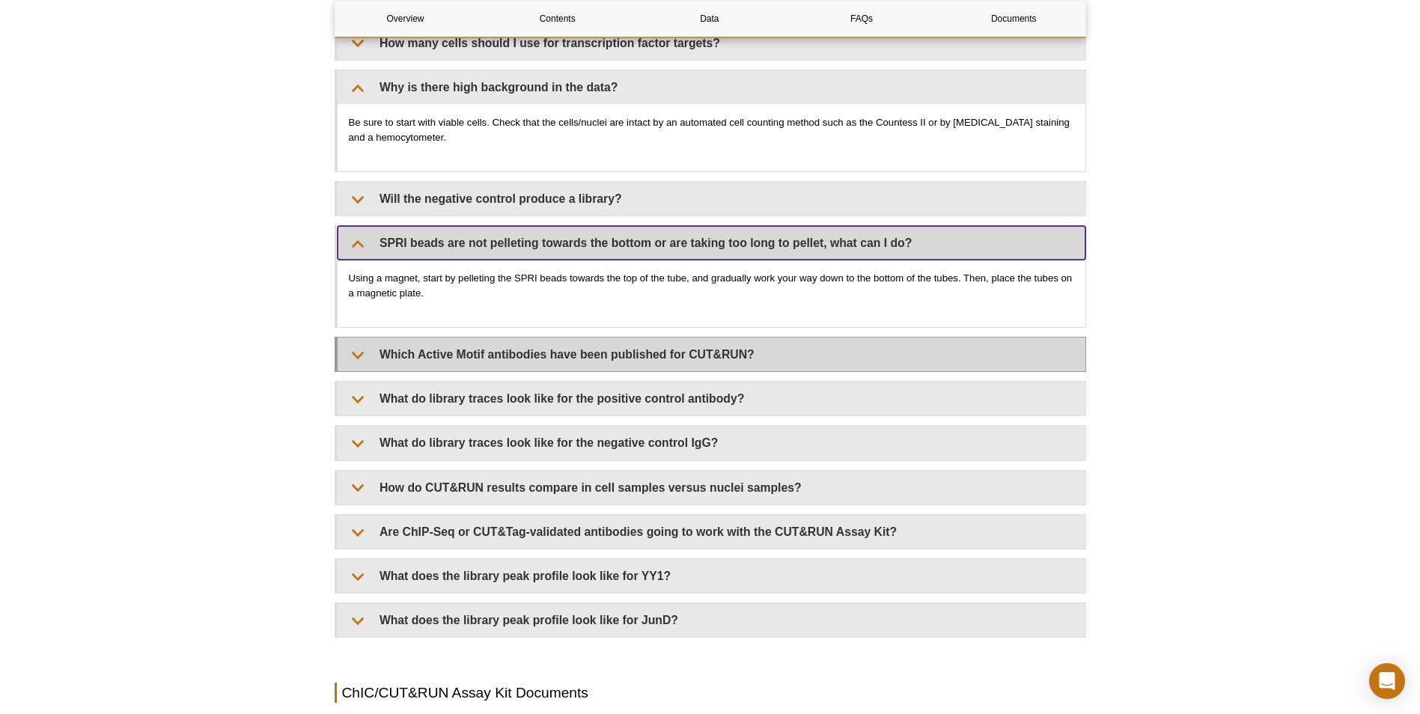
scroll to position [4642, 0]
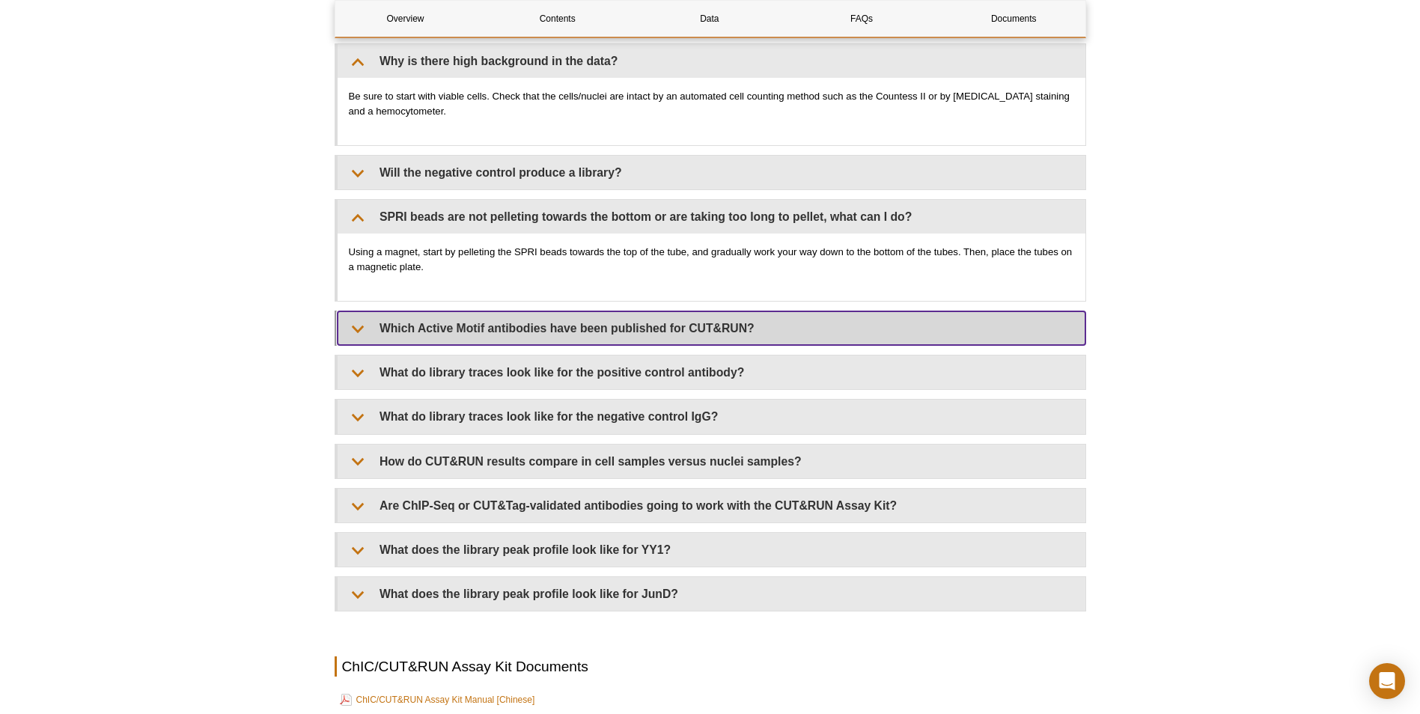
click at [424, 328] on summary "Which Active Motif antibodies have been published for CUT&RUN?" at bounding box center [712, 328] width 748 height 34
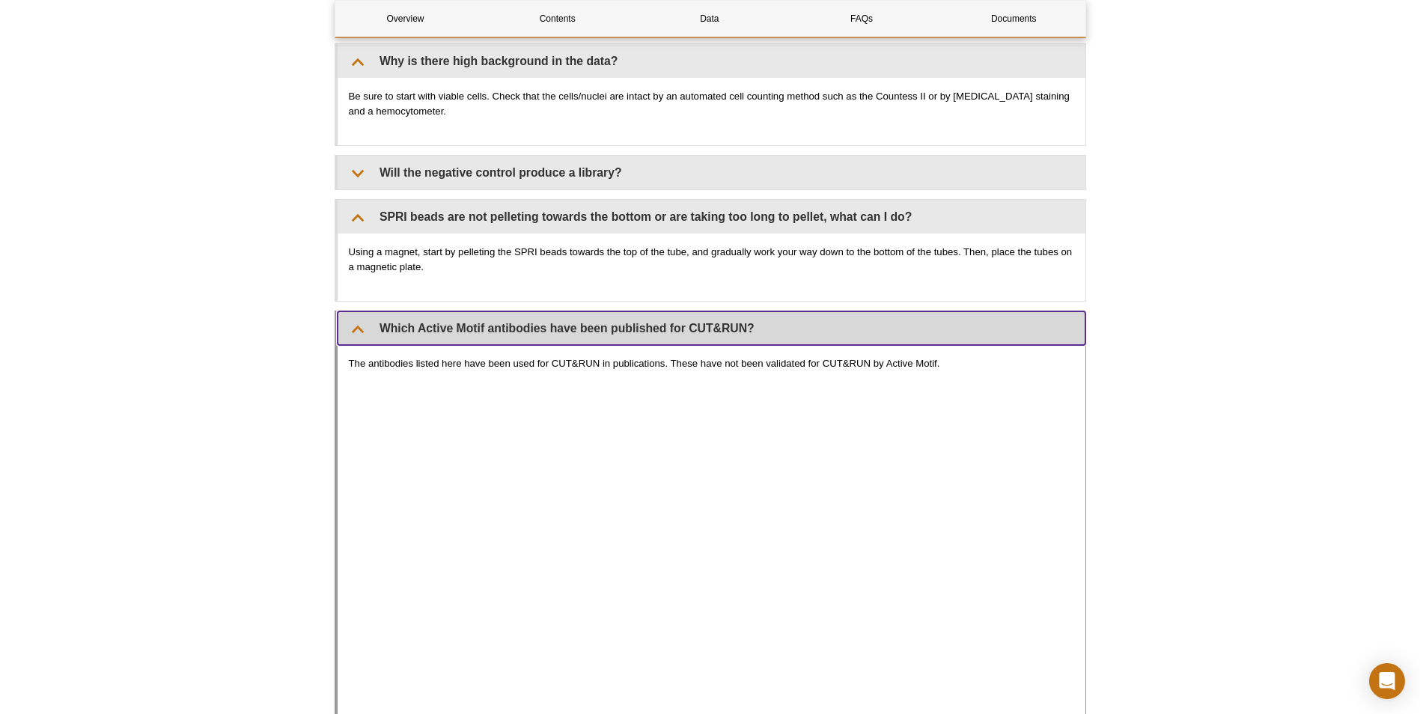
click at [424, 328] on summary "Which Active Motif antibodies have been published for CUT&RUN?" at bounding box center [712, 328] width 748 height 34
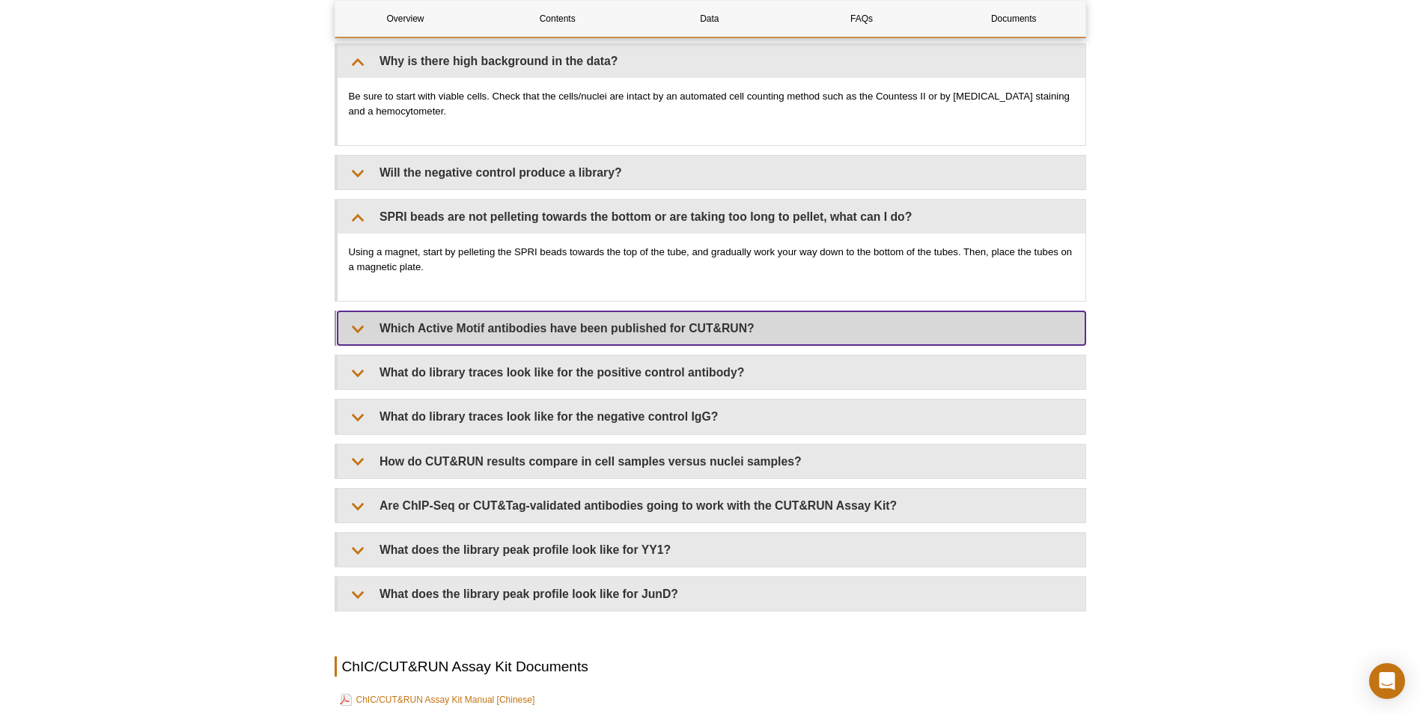
click at [424, 328] on summary "Which Active Motif antibodies have been published for CUT&RUN?" at bounding box center [712, 328] width 748 height 34
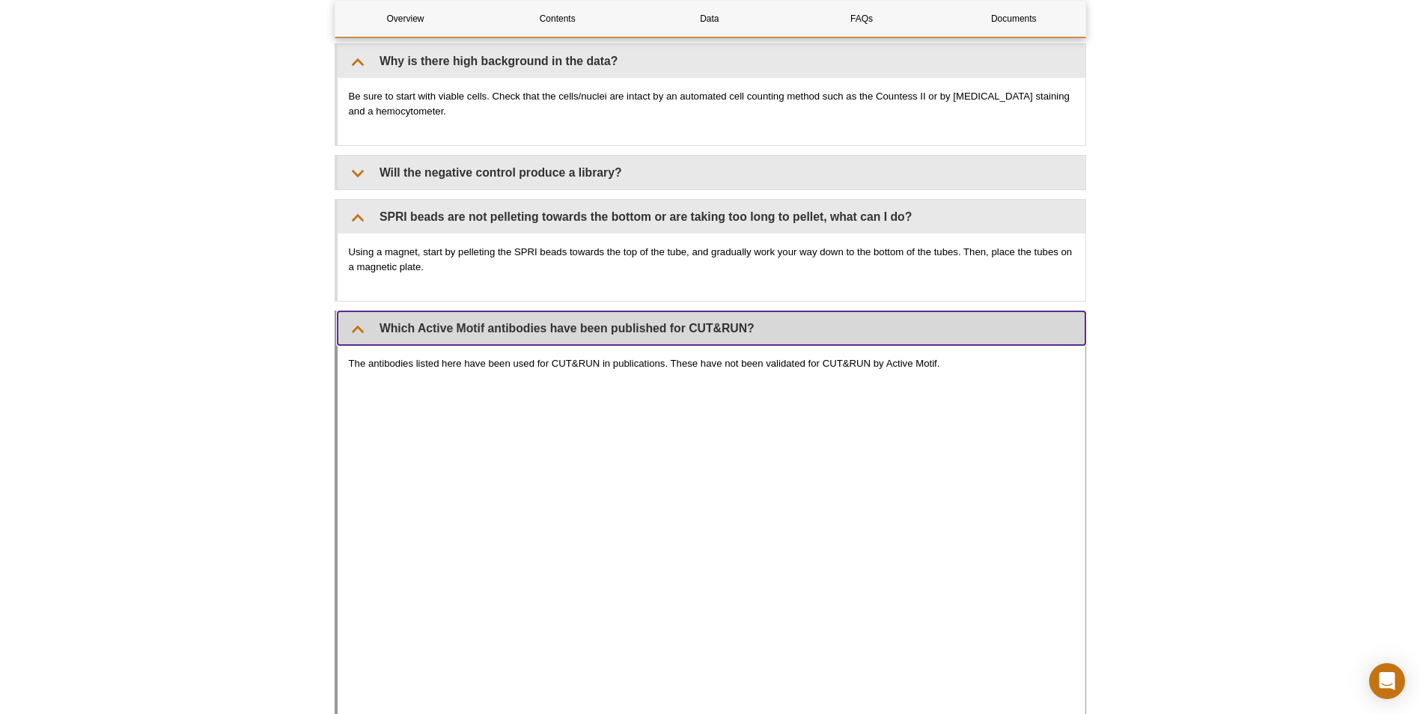
click at [424, 328] on summary "Which Active Motif antibodies have been published for CUT&RUN?" at bounding box center [712, 328] width 748 height 34
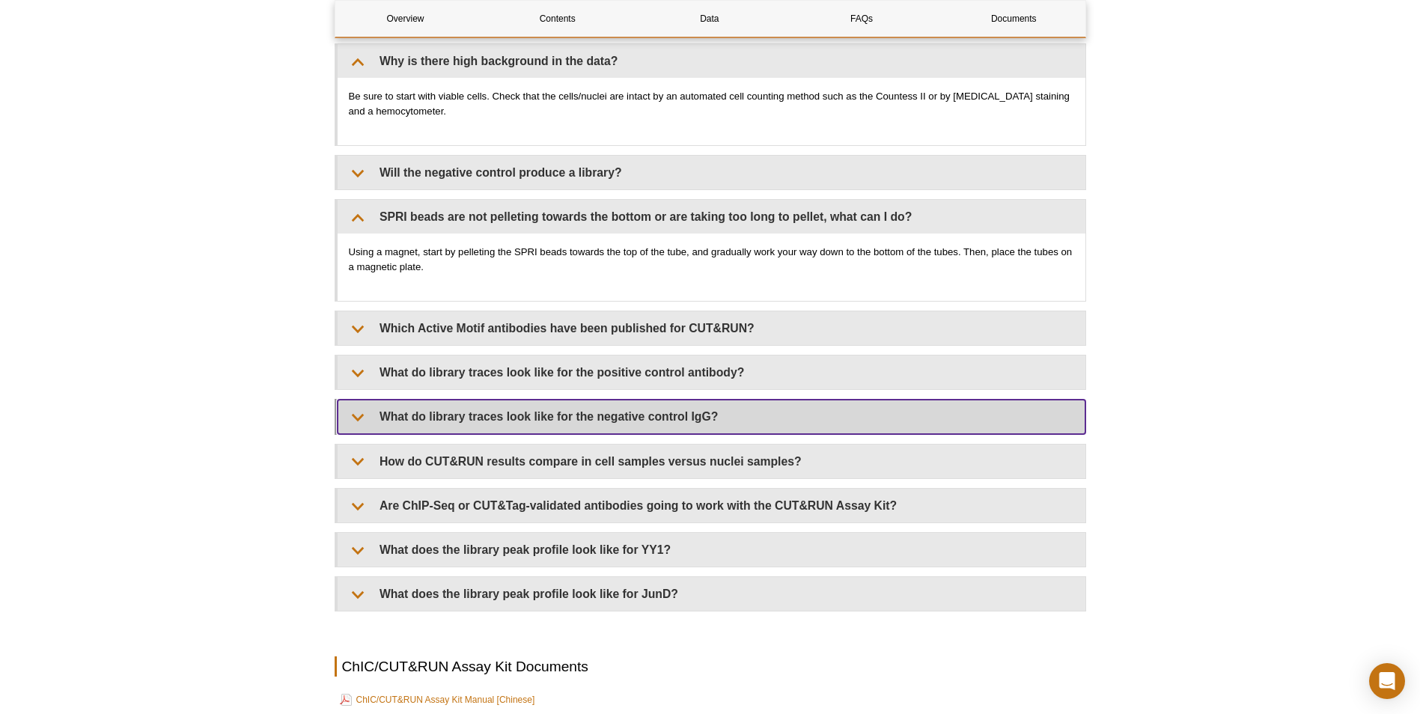
click at [794, 415] on summary "What do library traces look like for the negative control IgG?" at bounding box center [712, 417] width 748 height 34
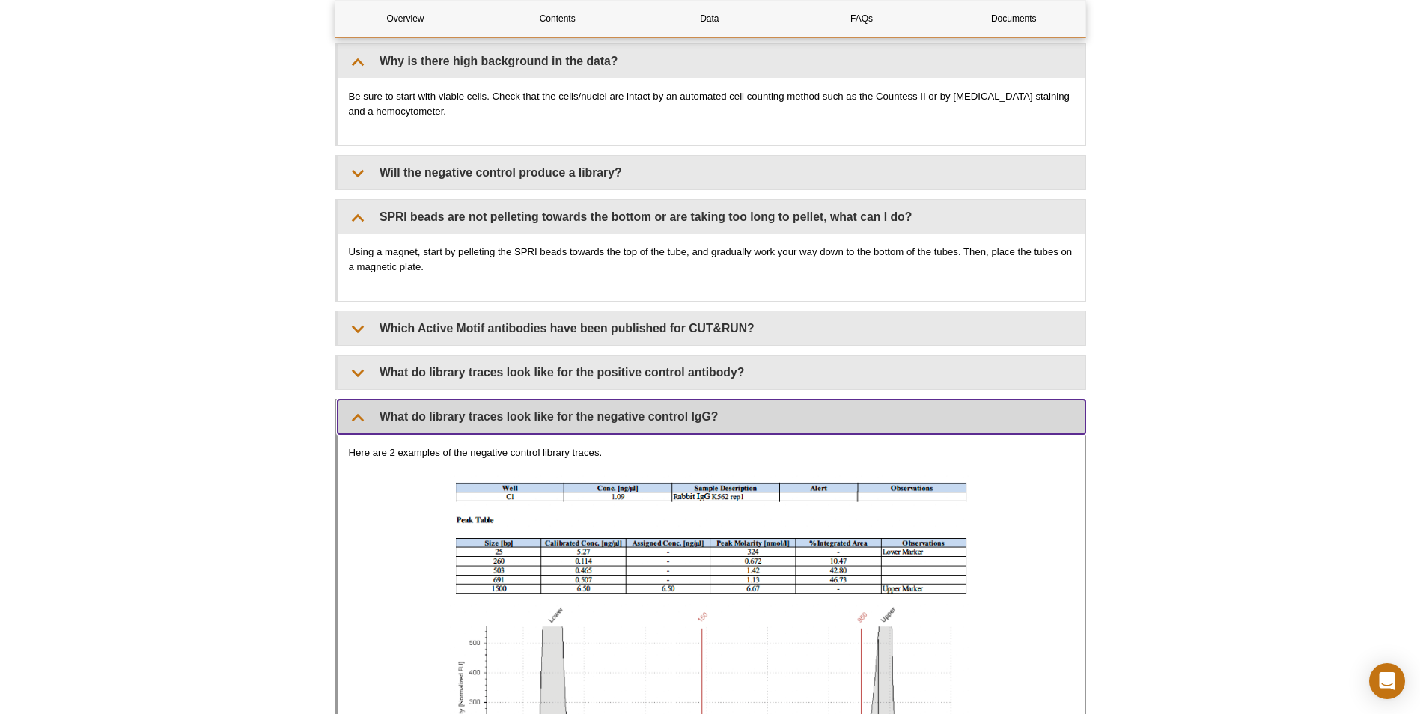
click at [794, 415] on summary "What do library traces look like for the negative control IgG?" at bounding box center [712, 417] width 748 height 34
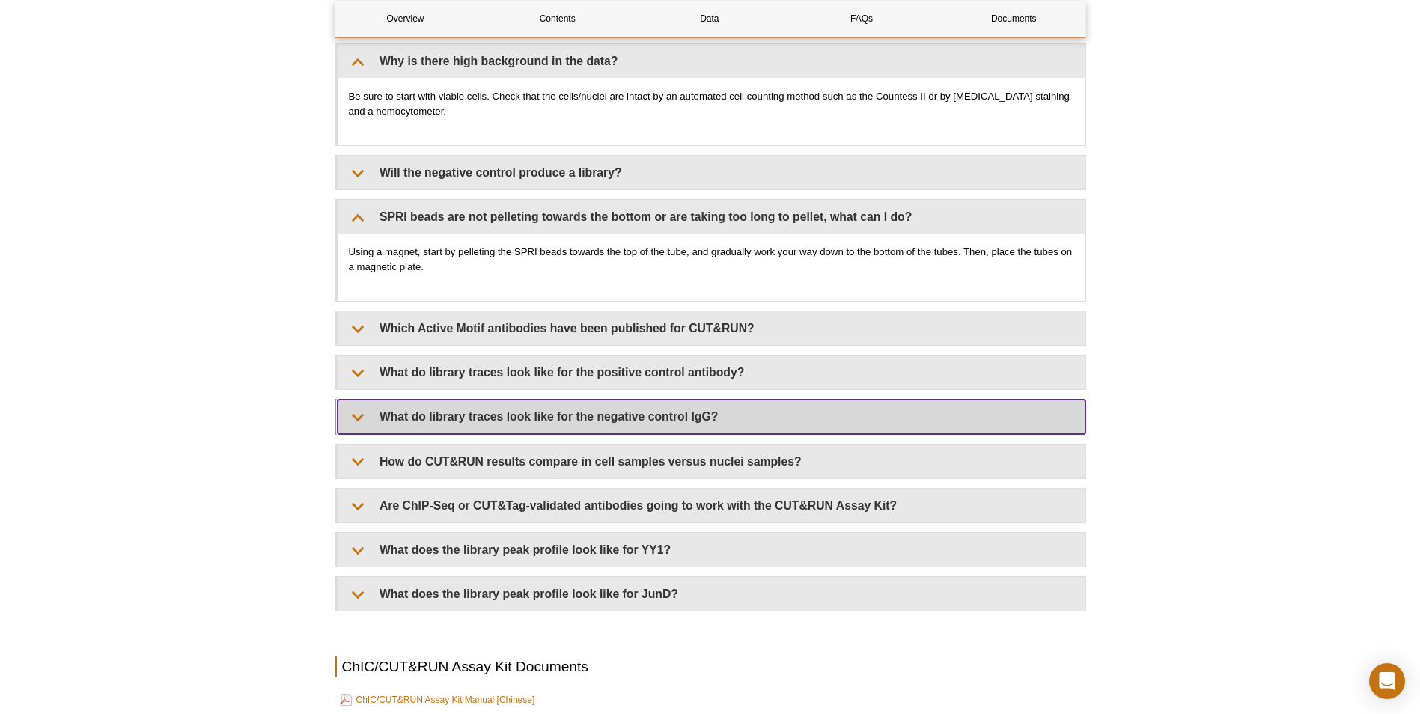
click at [793, 415] on summary "What do library traces look like for the negative control IgG?" at bounding box center [712, 417] width 748 height 34
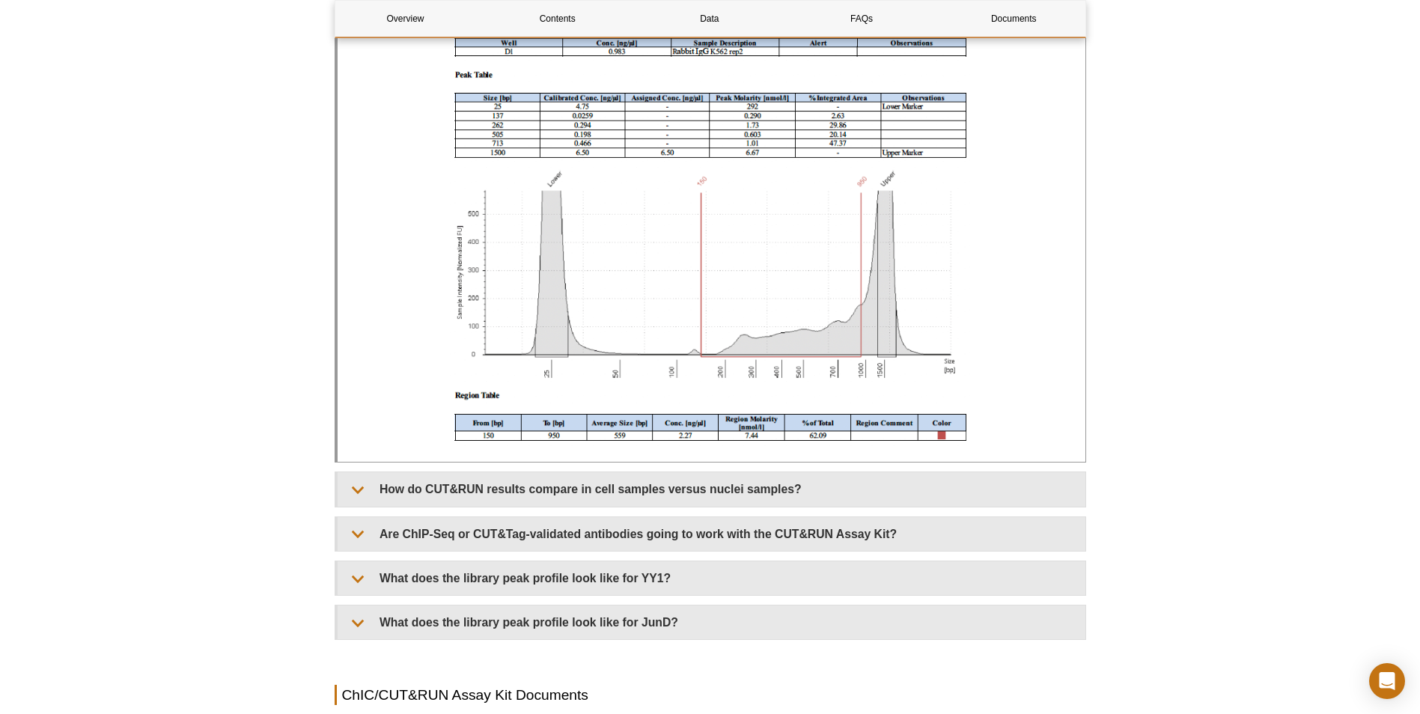
scroll to position [5765, 0]
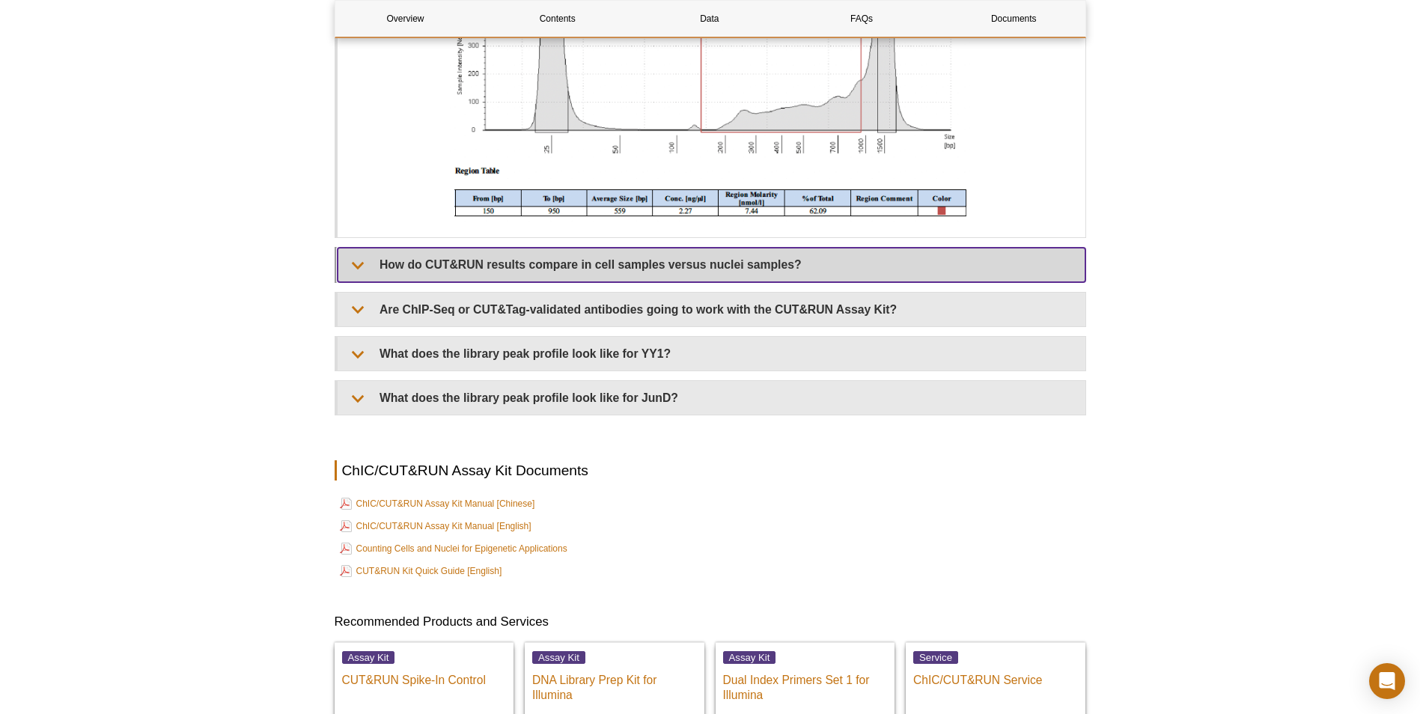
click at [788, 256] on summary "How do CUT&RUN results compare in cell samples versus nuclei samples?" at bounding box center [712, 265] width 748 height 34
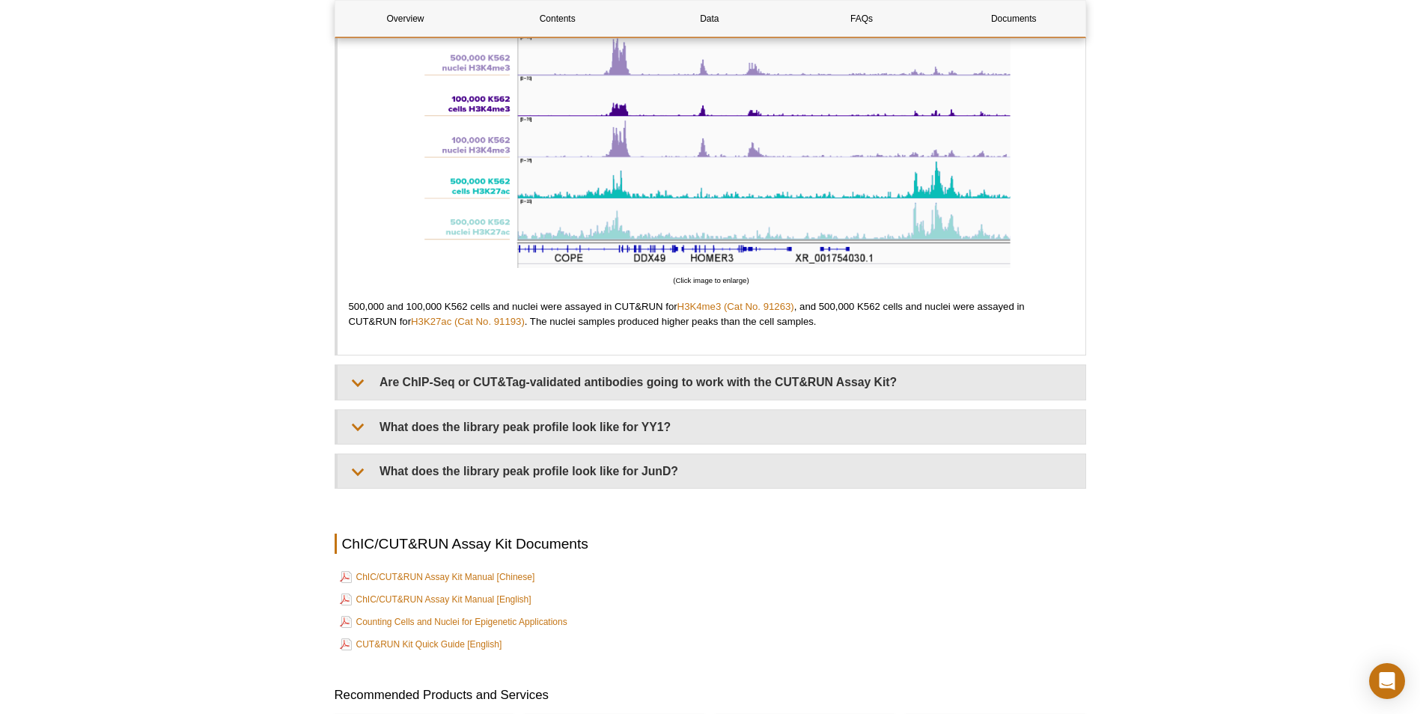
scroll to position [6813, 0]
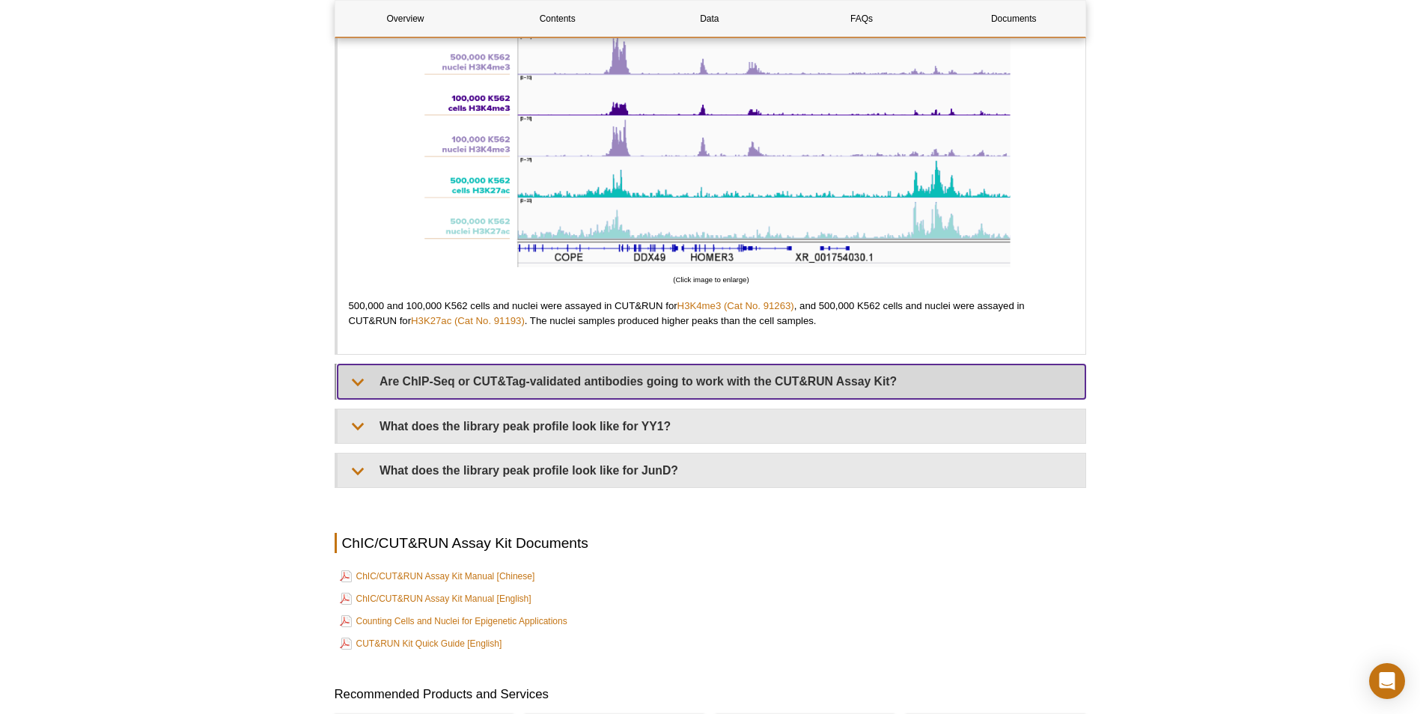
click at [830, 383] on summary "Are ChIP-Seq or CUT&Tag-validated antibodies going to work with the CUT&RUN Ass…" at bounding box center [712, 382] width 748 height 34
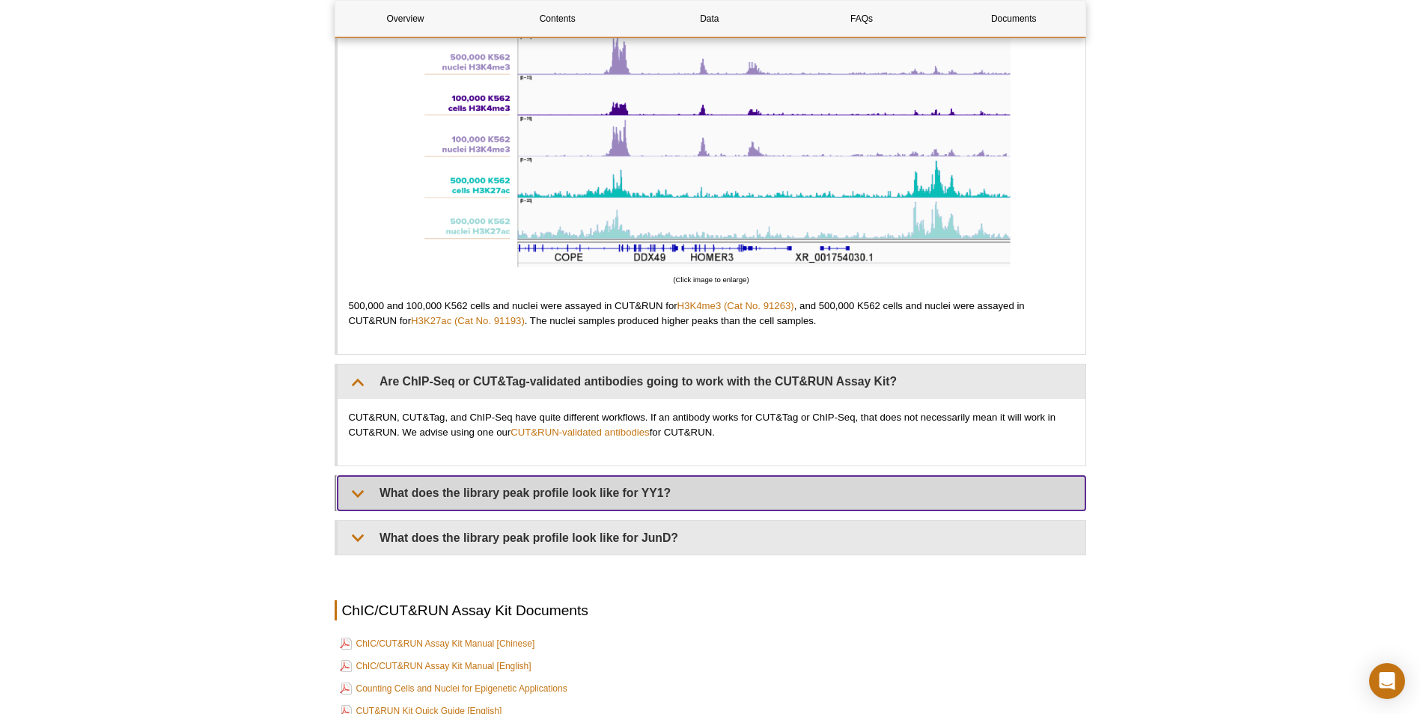
click at [753, 504] on summary "What does the library peak profile look like for YY1?" at bounding box center [712, 493] width 748 height 34
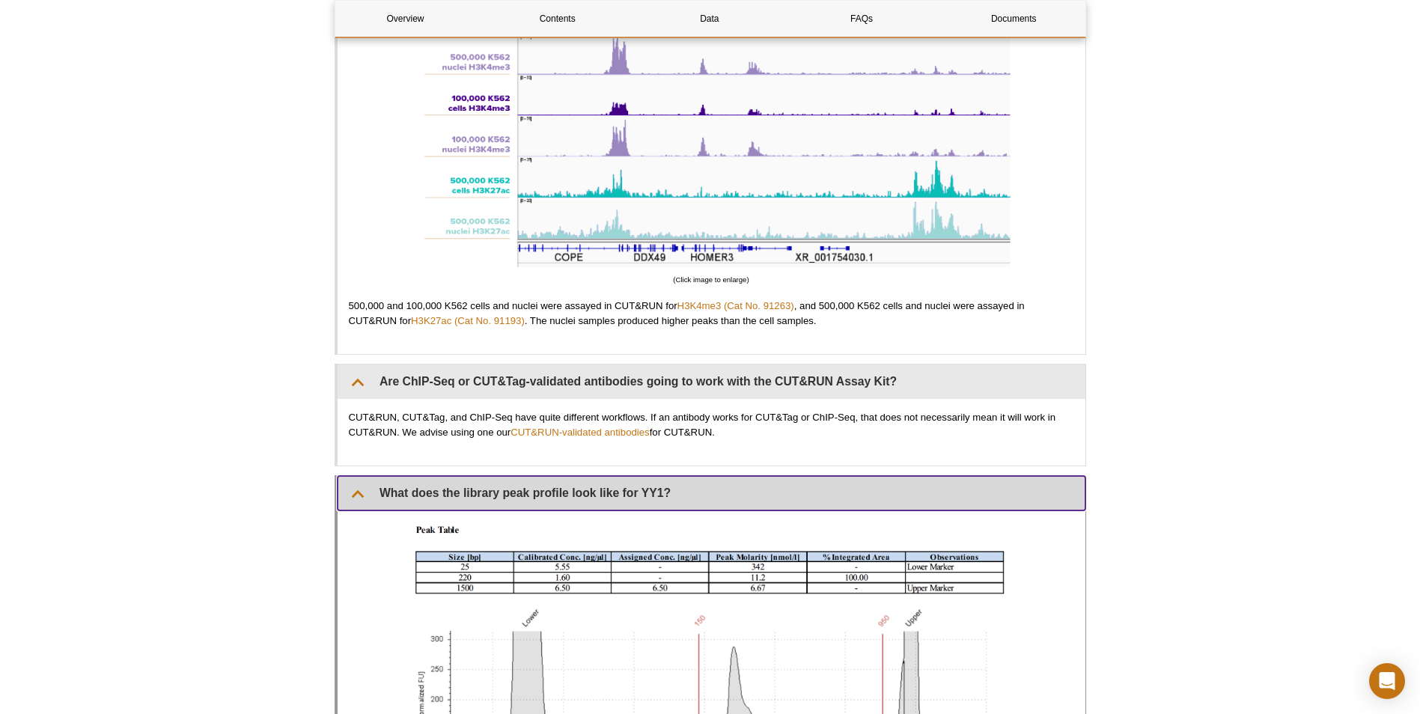
scroll to position [7187, 0]
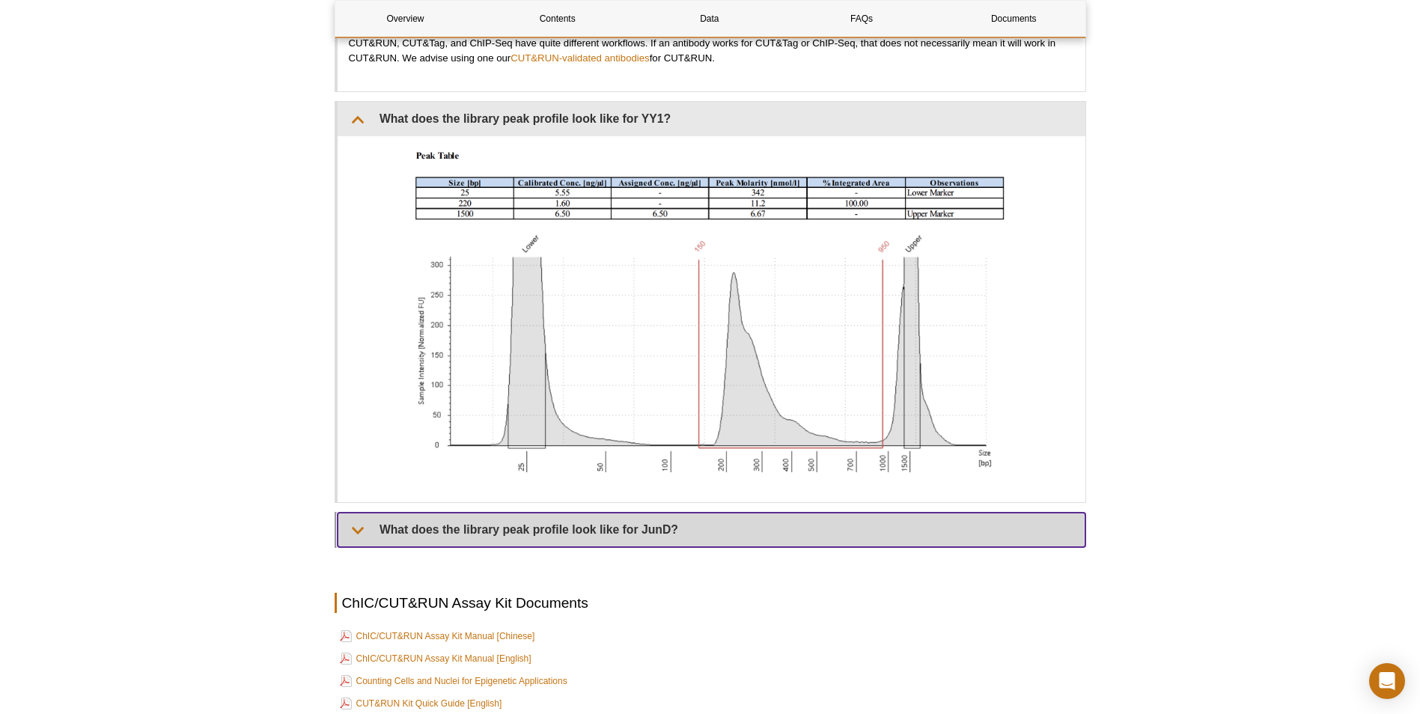
click at [738, 519] on summary "What does the library peak profile look like for JunD?" at bounding box center [712, 530] width 748 height 34
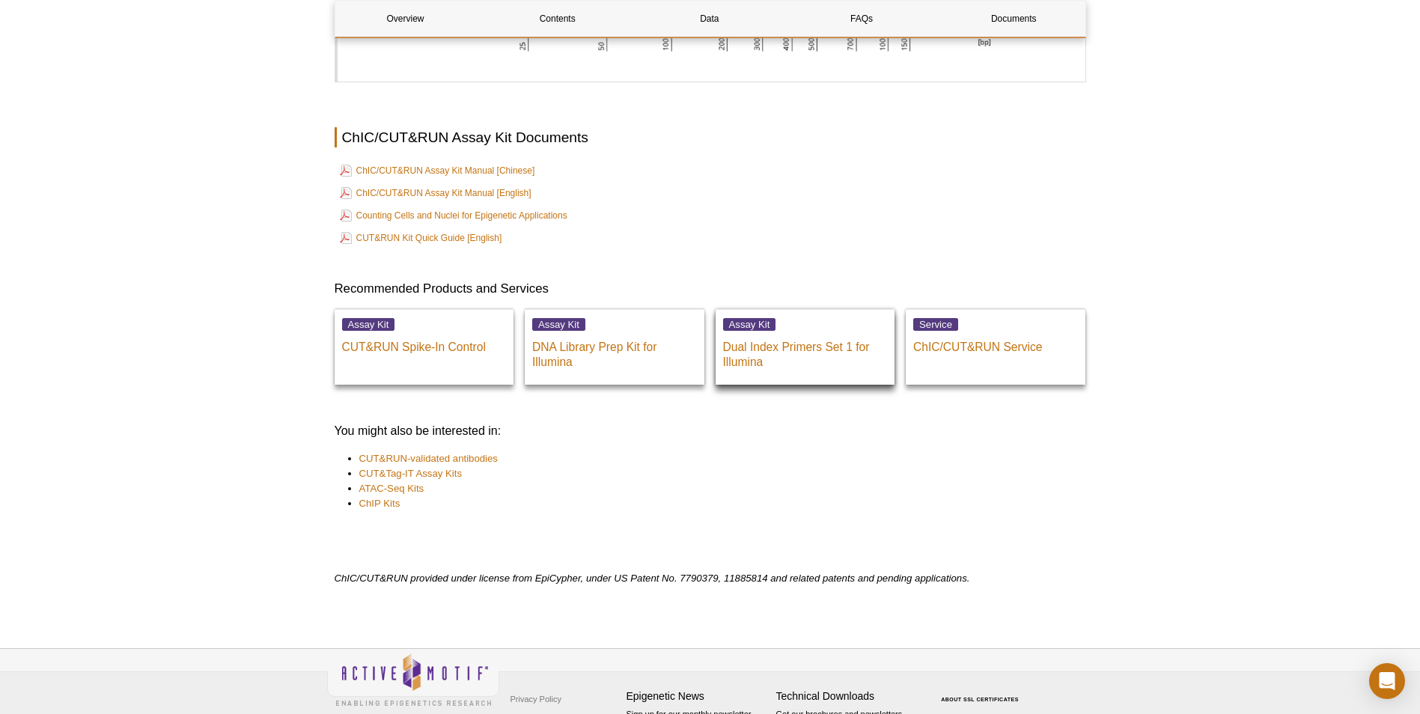
scroll to position [8085, 0]
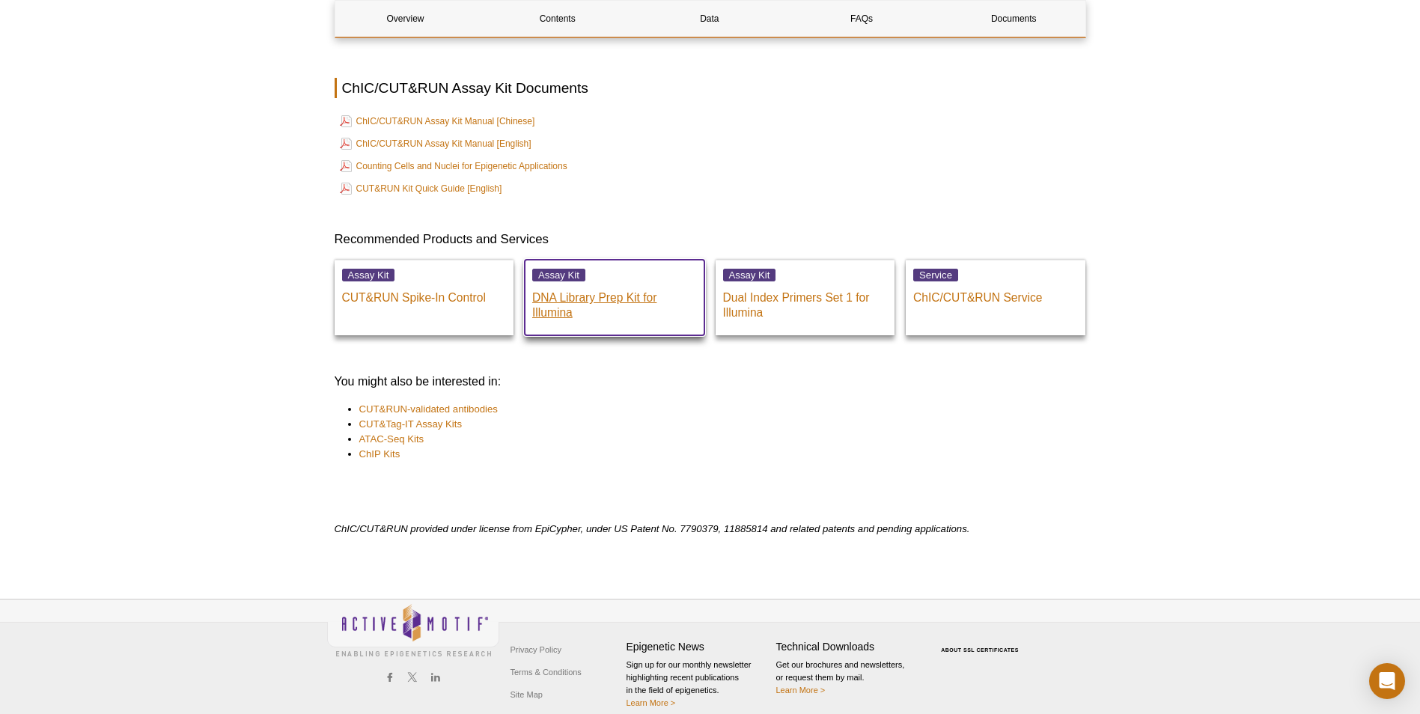
click at [585, 297] on p "DNA Library Prep Kit for Illumina" at bounding box center [614, 301] width 165 height 37
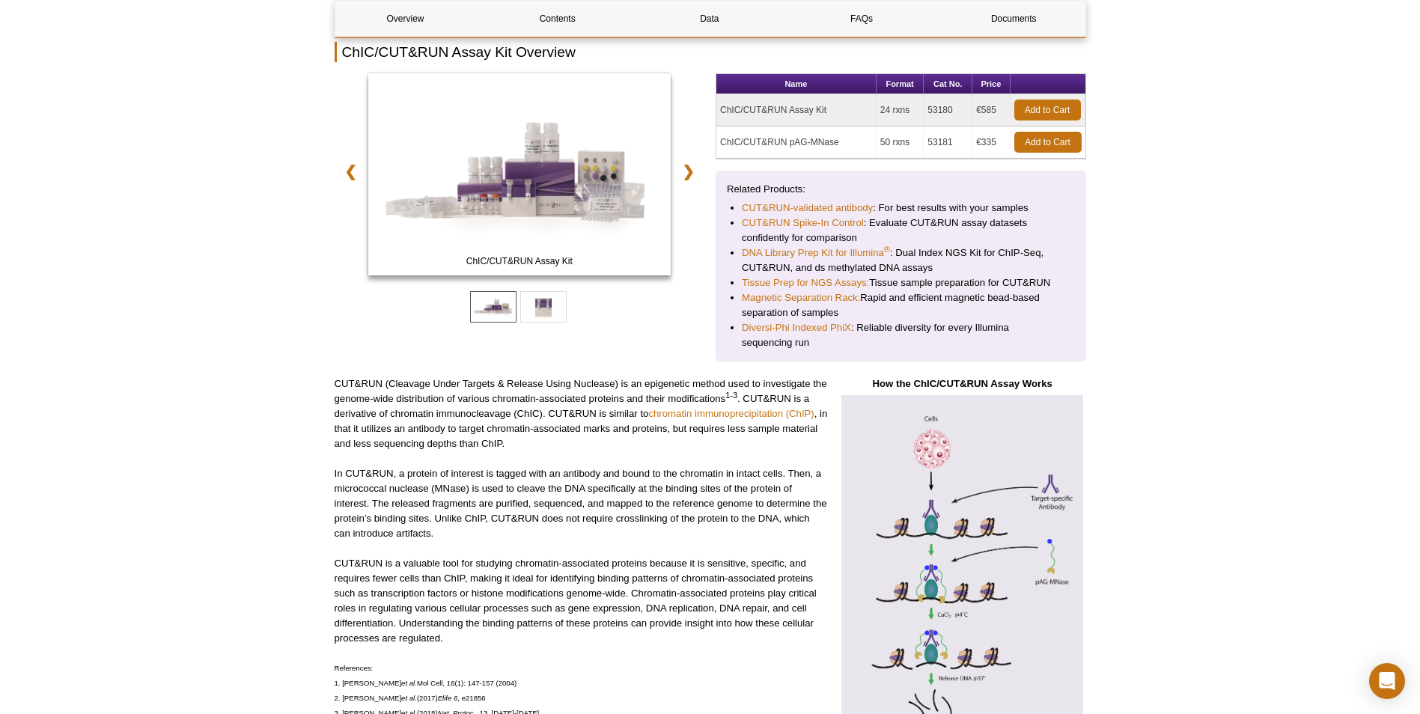
scroll to position [374, 0]
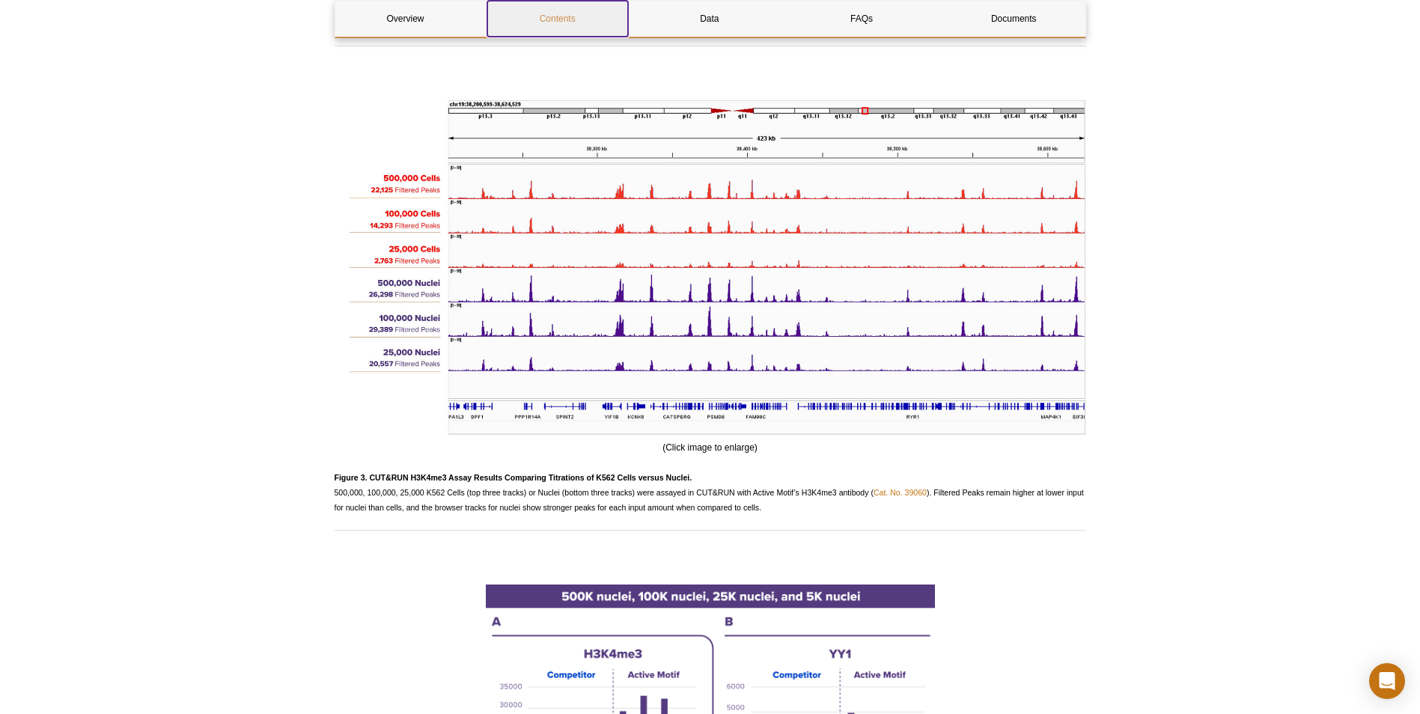
click at [561, 11] on link "Contents" at bounding box center [557, 19] width 141 height 36
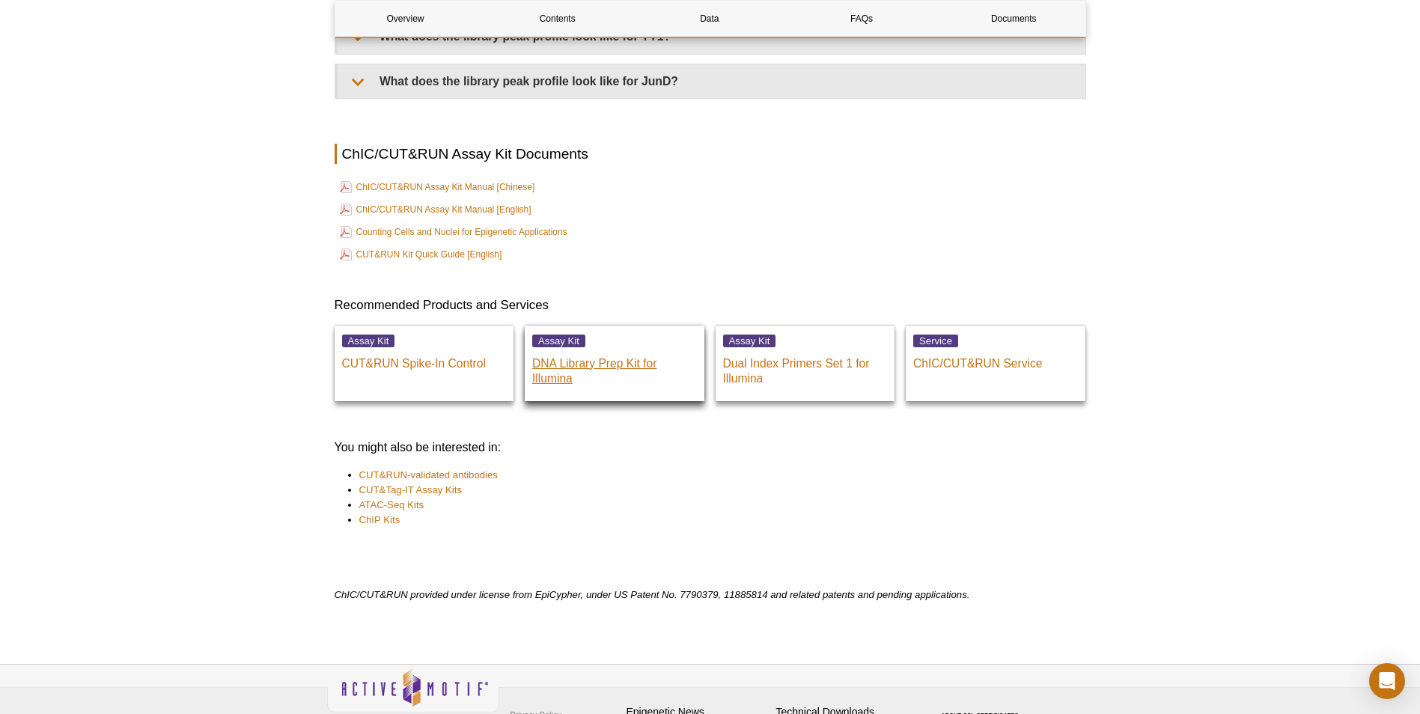
scroll to position [5101, 0]
